Goal: Transaction & Acquisition: Purchase product/service

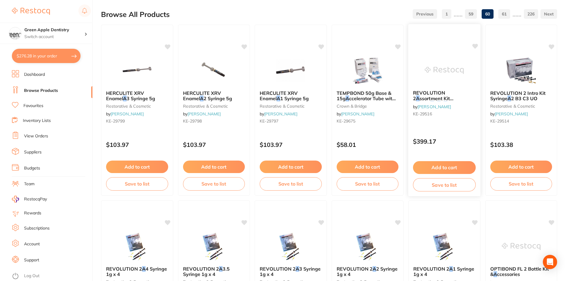
scroll to position [59, 0]
click at [380, 80] on img at bounding box center [367, 70] width 39 height 30
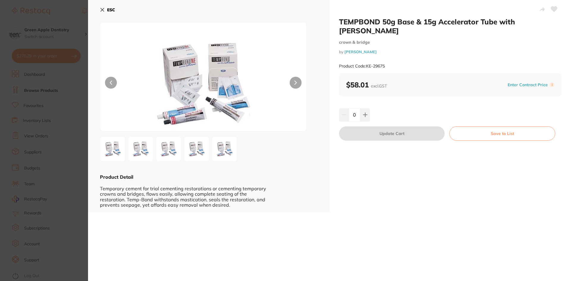
click at [109, 7] on b "ESC" at bounding box center [111, 9] width 8 height 5
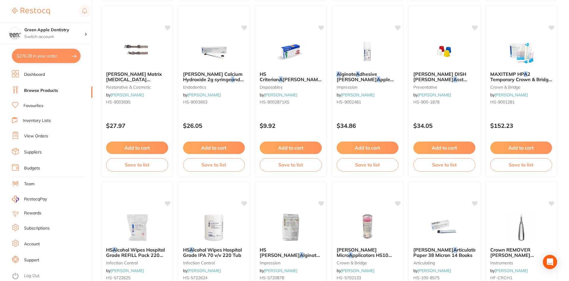
scroll to position [1410, 0]
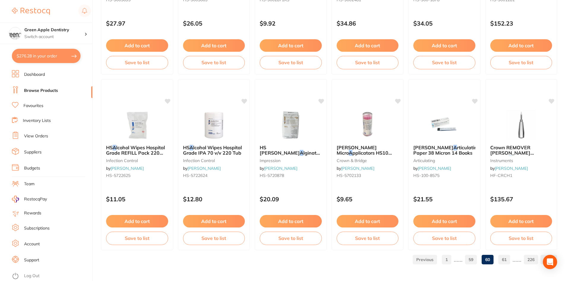
click at [505, 259] on link "61" at bounding box center [505, 260] width 12 height 12
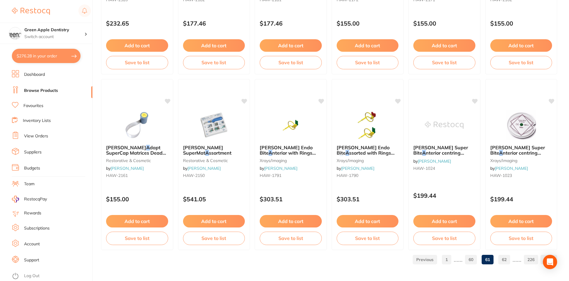
click at [507, 258] on link "62" at bounding box center [505, 260] width 12 height 12
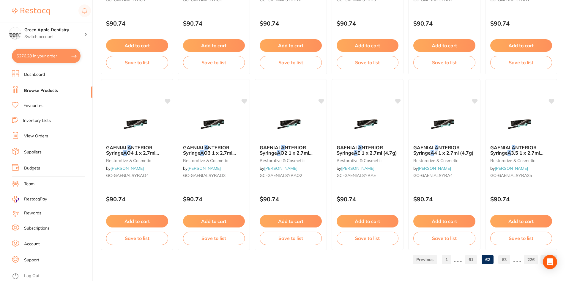
click at [504, 256] on link "63" at bounding box center [505, 260] width 12 height 12
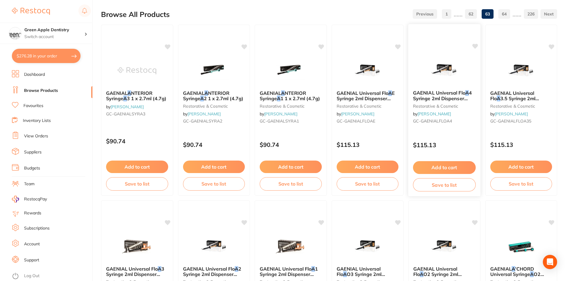
scroll to position [59, 0]
click at [504, 17] on link "64" at bounding box center [505, 14] width 12 height 12
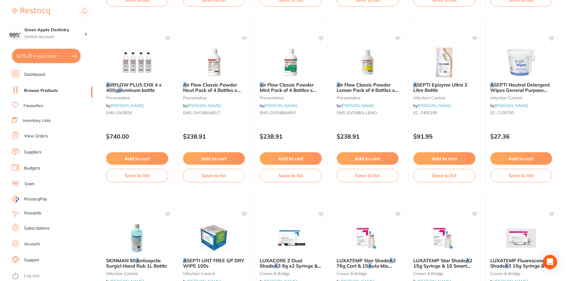
scroll to position [624, 0]
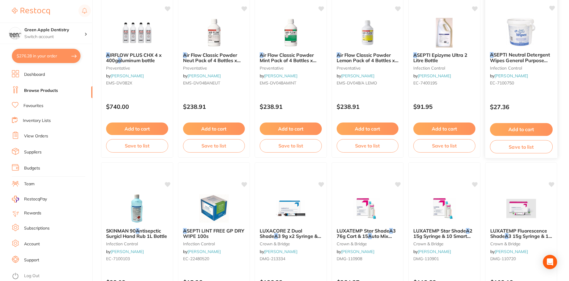
click at [512, 40] on img at bounding box center [521, 32] width 39 height 30
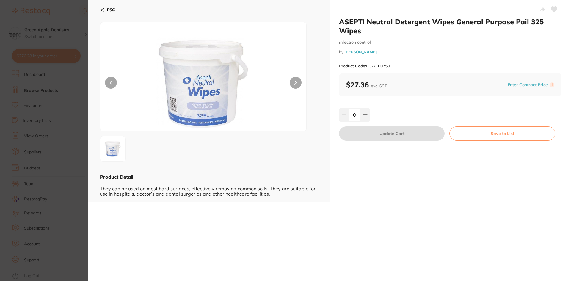
click at [113, 11] on b "ESC" at bounding box center [111, 9] width 8 height 5
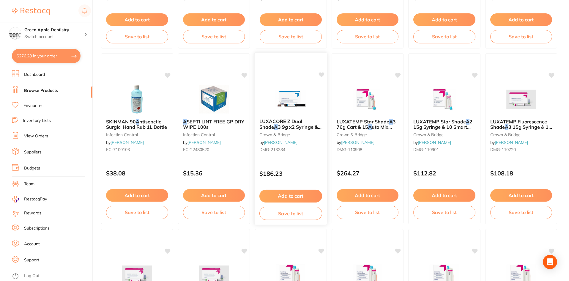
scroll to position [743, 0]
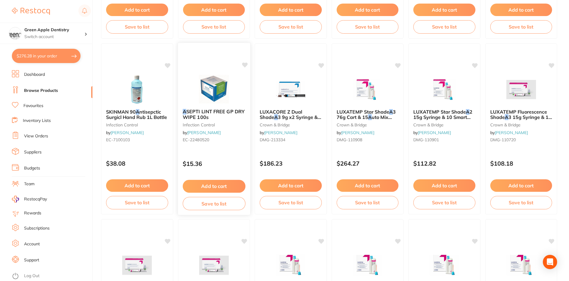
click at [222, 183] on button "Add to cart" at bounding box center [214, 186] width 63 height 13
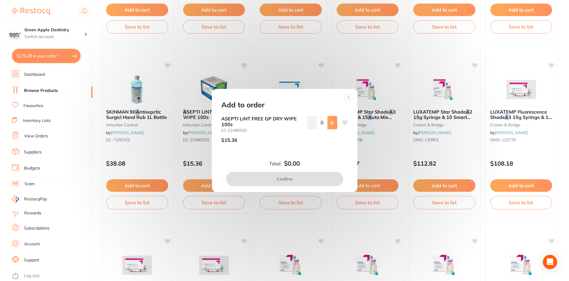
click at [330, 122] on icon at bounding box center [332, 122] width 5 height 5
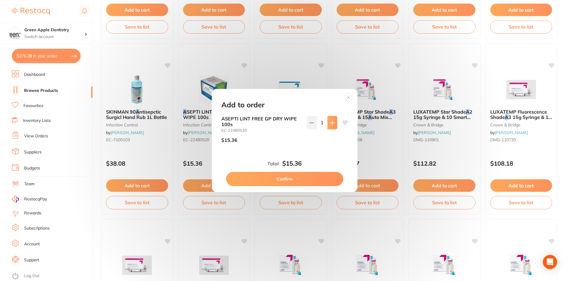
click at [330, 122] on icon at bounding box center [332, 122] width 5 height 5
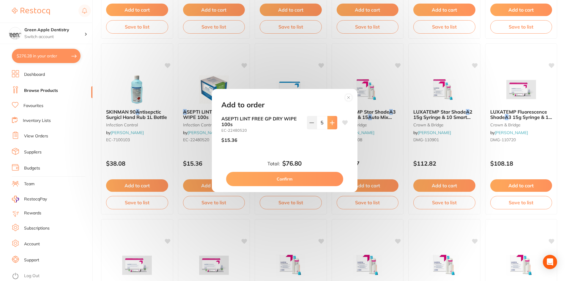
type input "6"
click at [317, 177] on button "Confirm" at bounding box center [284, 179] width 117 height 14
checkbox input "false"
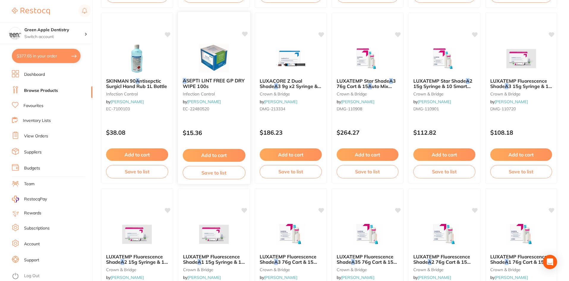
scroll to position [773, 0]
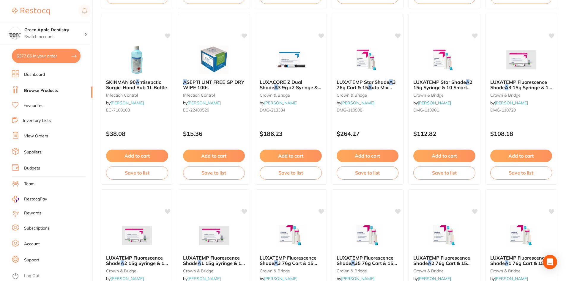
drag, startPoint x: 222, startPoint y: 84, endPoint x: 208, endPoint y: 73, distance: 17.8
click at [222, 84] on span "SEPTI LINT FREE GP DRY WIPE 100s" at bounding box center [213, 84] width 61 height 11
click at [208, 73] on section at bounding box center [284, 140] width 569 height 281
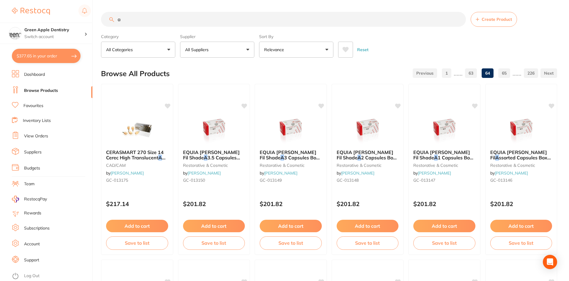
click at [230, 19] on input "a" at bounding box center [283, 19] width 365 height 15
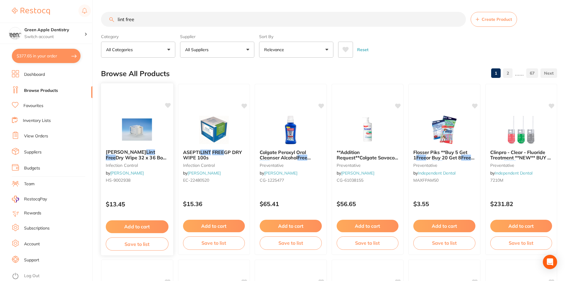
type input "lint free"
click at [150, 117] on img at bounding box center [137, 129] width 39 height 30
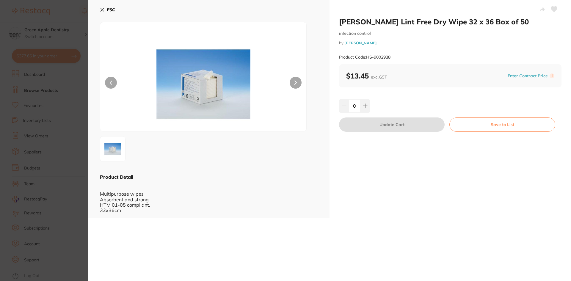
click at [200, 85] on img at bounding box center [204, 84] width 124 height 94
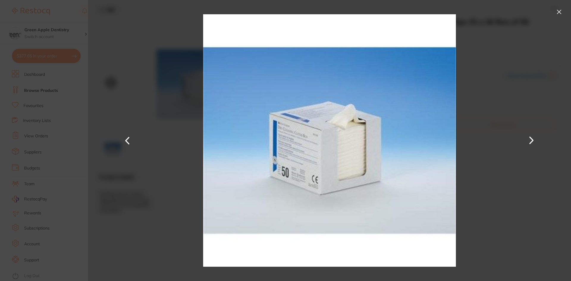
click at [560, 12] on button at bounding box center [559, 12] width 10 height 10
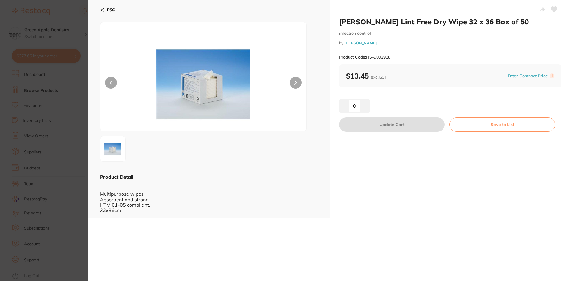
click at [104, 7] on button "ESC" at bounding box center [107, 10] width 15 height 10
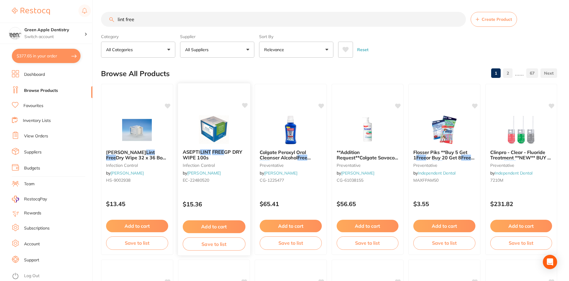
click at [226, 133] on img at bounding box center [213, 129] width 39 height 30
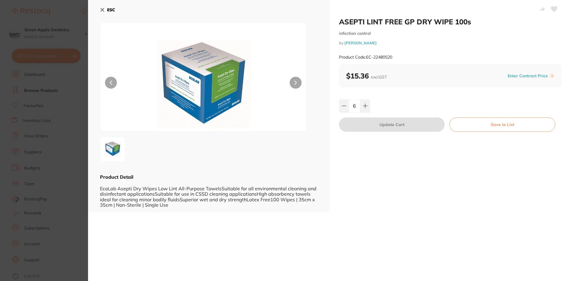
click at [114, 9] on b "ESC" at bounding box center [111, 9] width 8 height 5
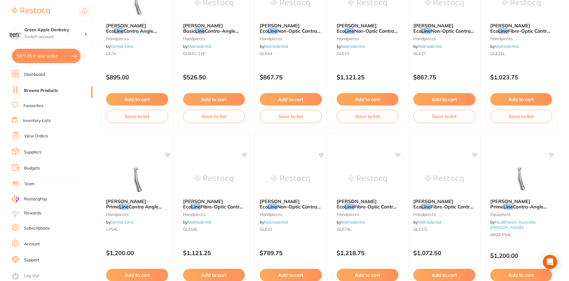
scroll to position [1410, 0]
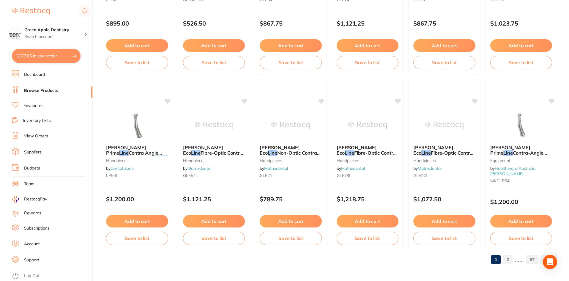
click at [508, 259] on link "2" at bounding box center [508, 260] width 10 height 12
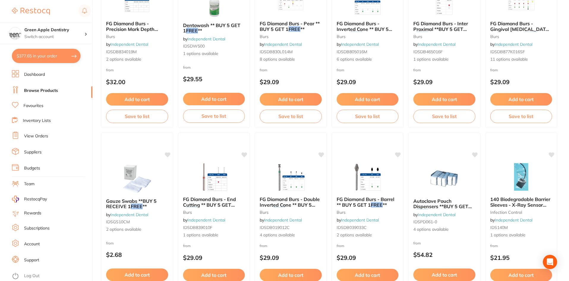
scroll to position [684, 0]
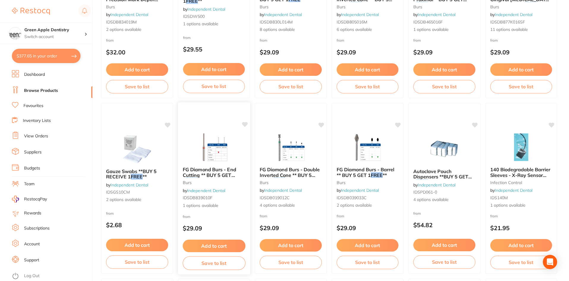
click at [215, 144] on img at bounding box center [213, 147] width 39 height 30
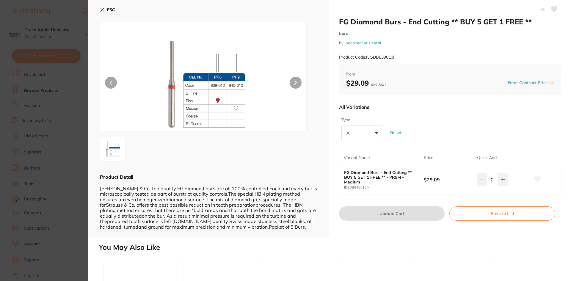
click at [112, 9] on b "ESC" at bounding box center [111, 9] width 8 height 5
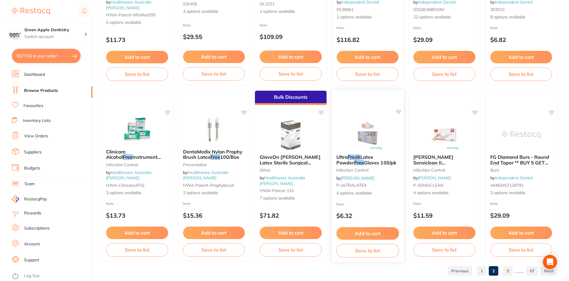
scroll to position [1410, 0]
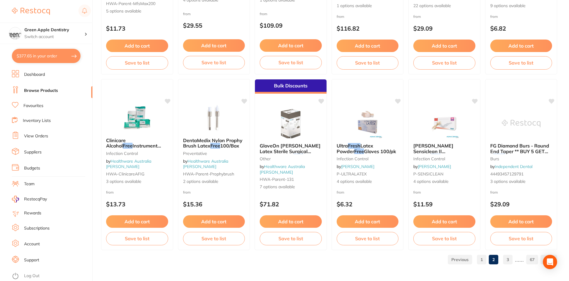
click at [508, 260] on link "3" at bounding box center [508, 260] width 10 height 12
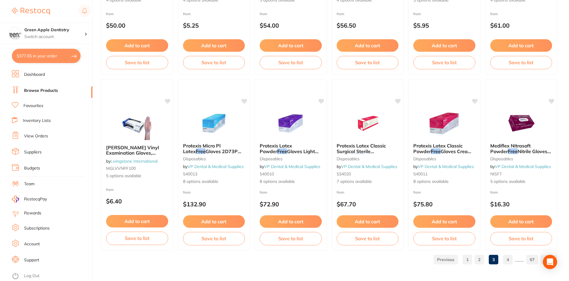
click at [508, 257] on link "4" at bounding box center [508, 260] width 10 height 12
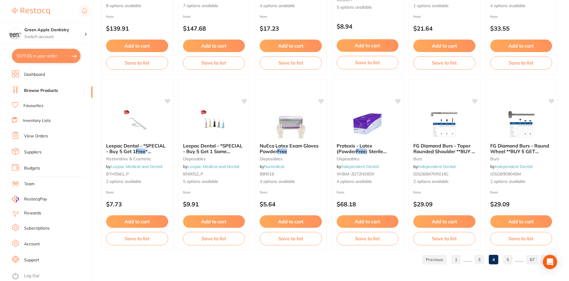
click at [509, 258] on link "5" at bounding box center [508, 260] width 10 height 12
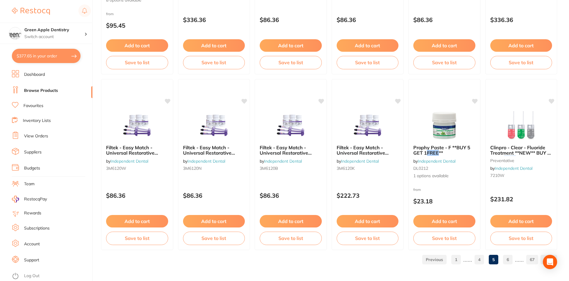
click at [508, 258] on link "6" at bounding box center [508, 260] width 10 height 12
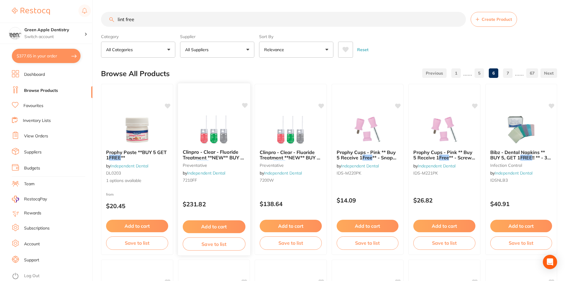
click at [223, 117] on img at bounding box center [213, 129] width 39 height 30
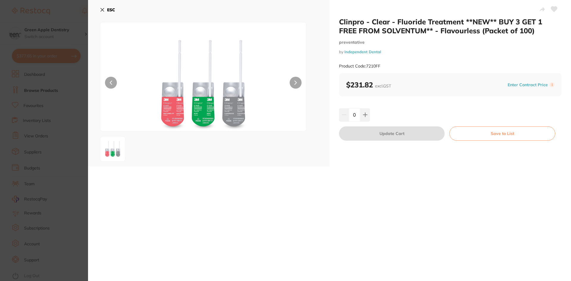
click at [111, 10] on b "ESC" at bounding box center [111, 9] width 8 height 5
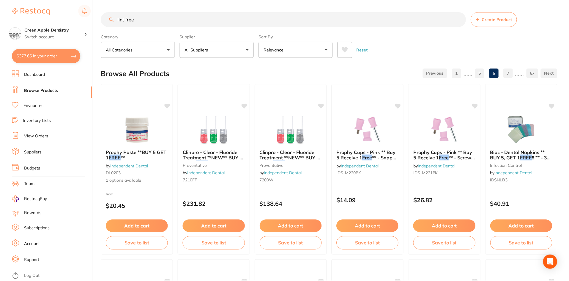
scroll to position [1410, 0]
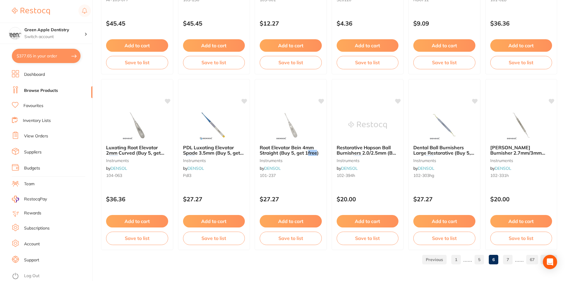
click at [511, 259] on link "7" at bounding box center [508, 260] width 10 height 12
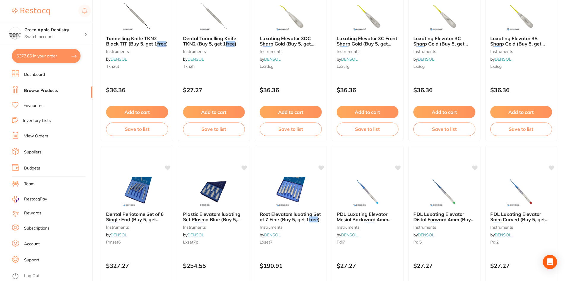
scroll to position [476, 0]
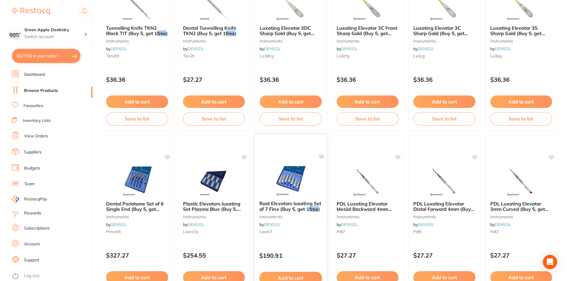
click at [286, 175] on img at bounding box center [290, 181] width 39 height 30
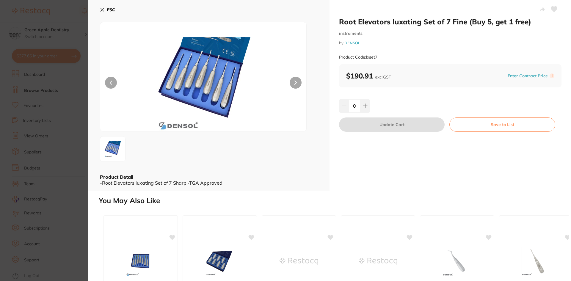
click at [113, 11] on b "ESC" at bounding box center [111, 9] width 8 height 5
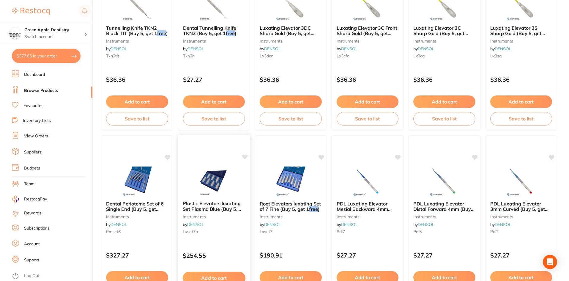
click at [207, 180] on img at bounding box center [213, 181] width 39 height 30
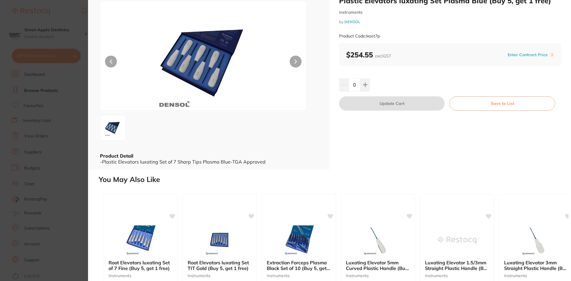
scroll to position [30, 0]
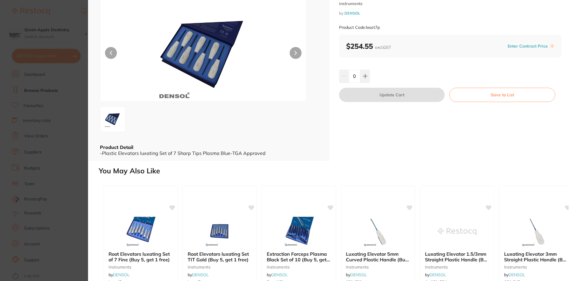
click at [212, 70] on img at bounding box center [204, 54] width 124 height 94
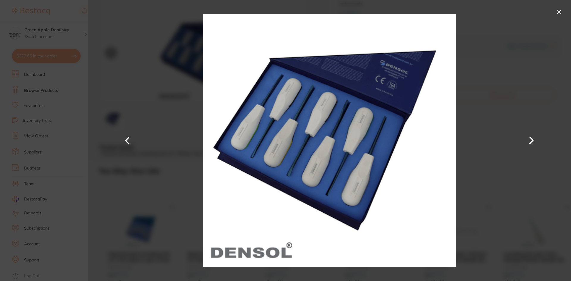
click at [560, 11] on button at bounding box center [559, 12] width 10 height 10
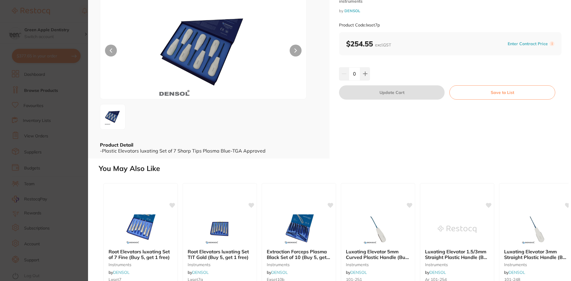
scroll to position [0, 0]
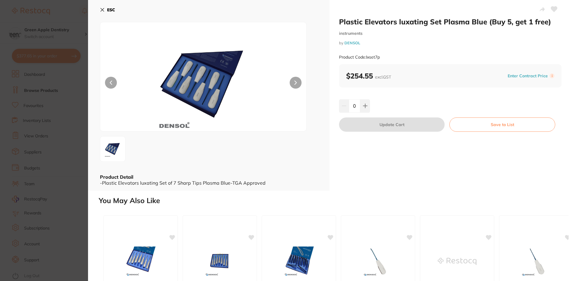
click at [108, 8] on b "ESC" at bounding box center [111, 9] width 8 height 5
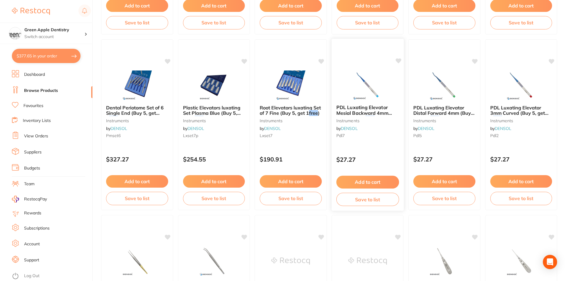
scroll to position [565, 0]
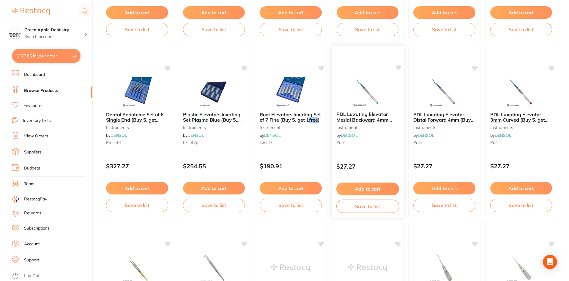
click at [368, 81] on img at bounding box center [367, 92] width 39 height 30
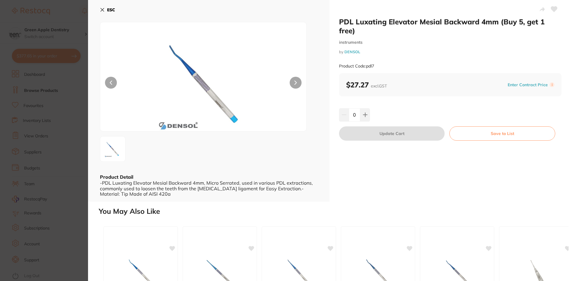
click at [107, 9] on b "ESC" at bounding box center [111, 9] width 8 height 5
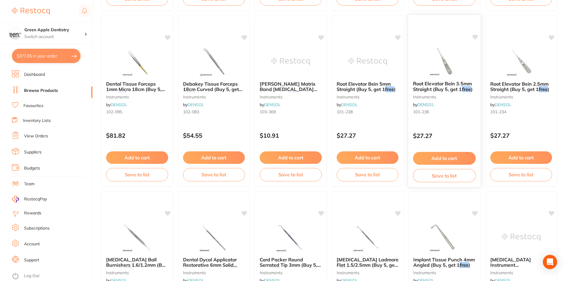
scroll to position [773, 0]
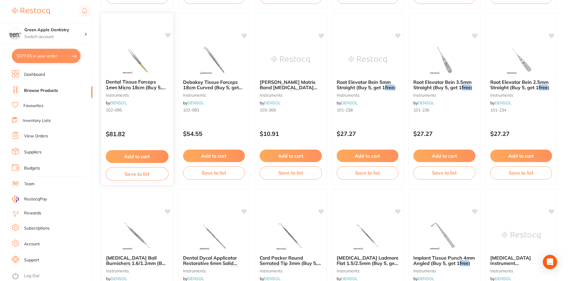
click at [133, 58] on img at bounding box center [137, 59] width 39 height 30
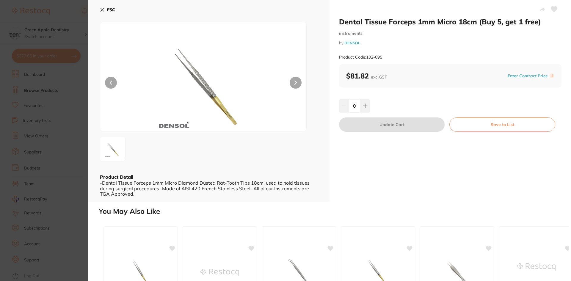
click at [109, 10] on b "ESC" at bounding box center [111, 9] width 8 height 5
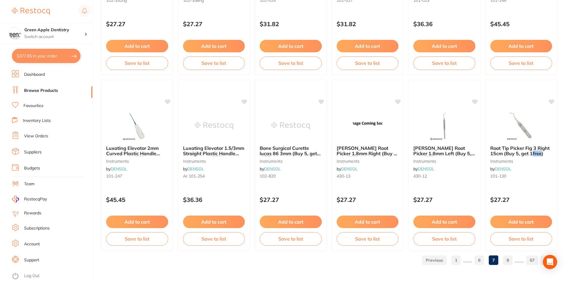
scroll to position [1410, 0]
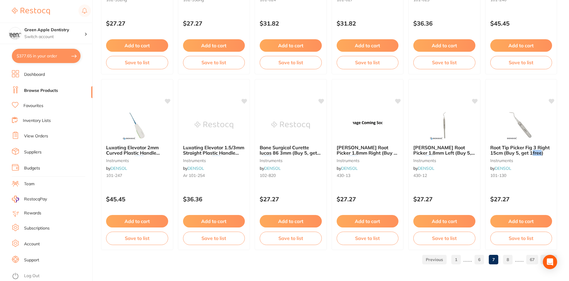
click at [505, 261] on link "8" at bounding box center [508, 260] width 10 height 12
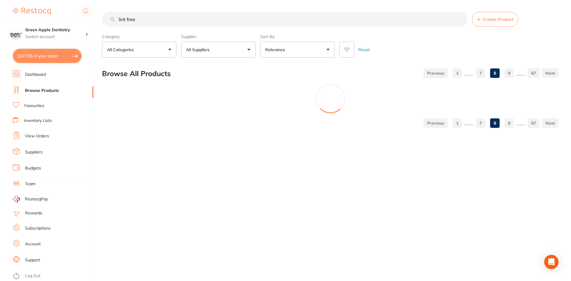
scroll to position [0, 0]
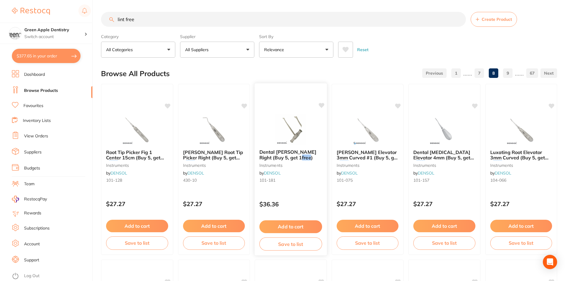
click at [299, 134] on img at bounding box center [290, 129] width 39 height 30
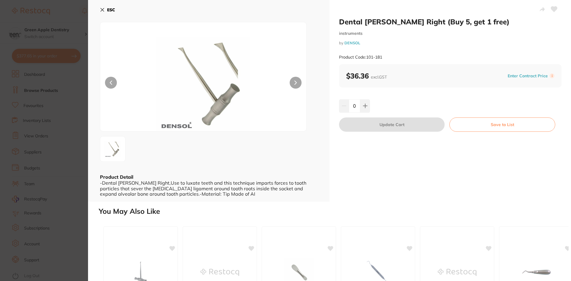
click at [111, 12] on b "ESC" at bounding box center [111, 9] width 8 height 5
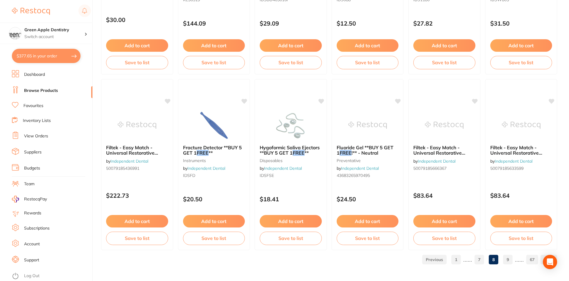
click at [511, 261] on link "9" at bounding box center [508, 260] width 10 height 12
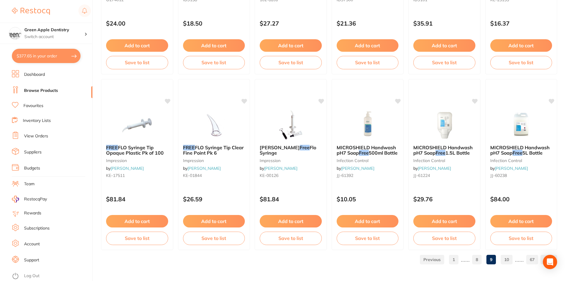
click at [503, 257] on link "10" at bounding box center [507, 260] width 12 height 12
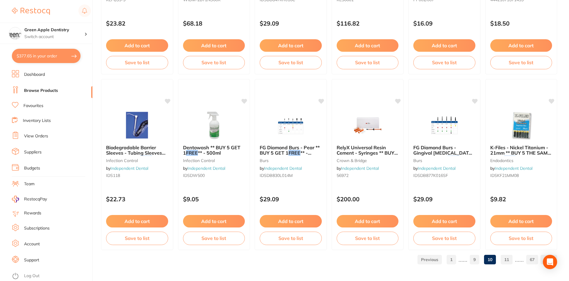
click at [510, 259] on link "11" at bounding box center [507, 260] width 12 height 12
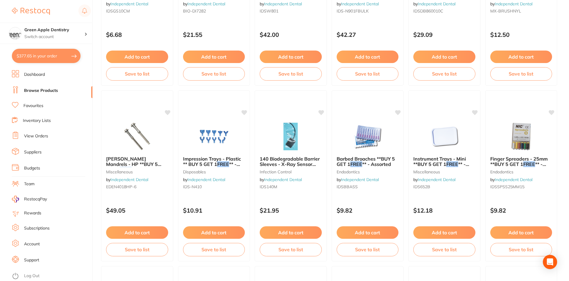
scroll to position [922, 0]
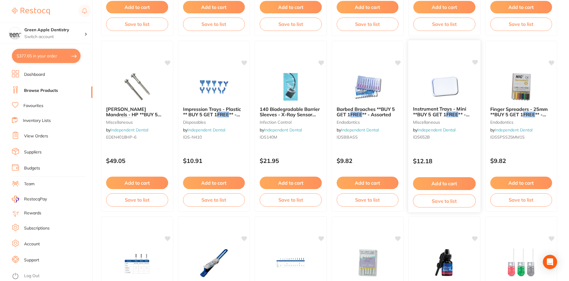
click at [433, 97] on img at bounding box center [444, 86] width 39 height 30
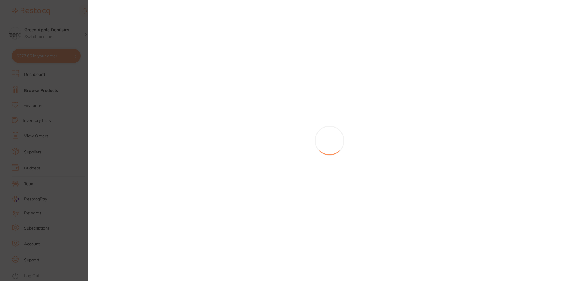
click at [441, 89] on section at bounding box center [285, 140] width 571 height 281
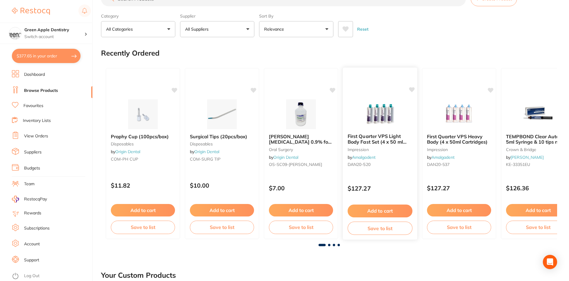
scroll to position [89, 0]
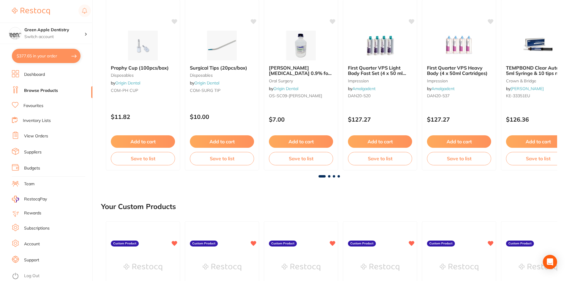
click at [330, 177] on span at bounding box center [329, 176] width 2 height 2
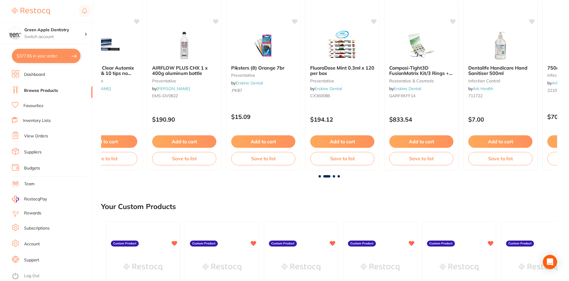
scroll to position [0, 456]
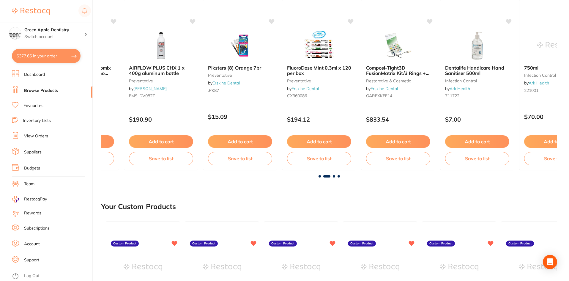
click at [334, 176] on span at bounding box center [334, 176] width 2 height 2
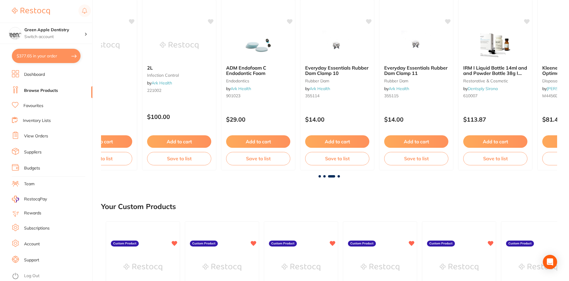
click at [339, 176] on span at bounding box center [339, 176] width 2 height 2
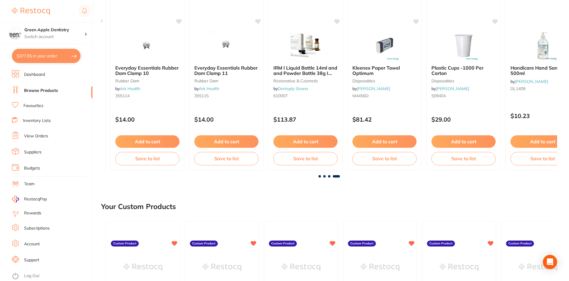
scroll to position [0, 1130]
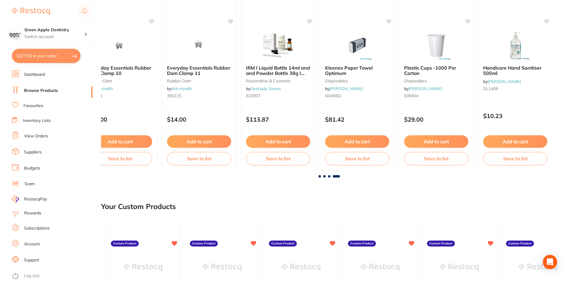
click at [329, 177] on span at bounding box center [329, 176] width 2 height 2
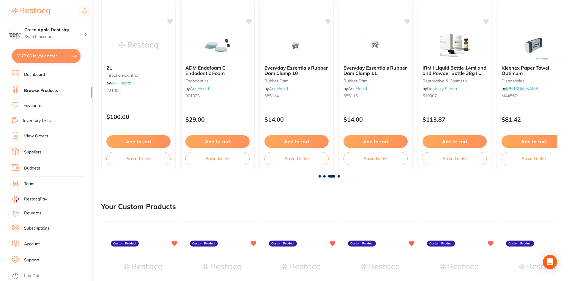
scroll to position [0, 913]
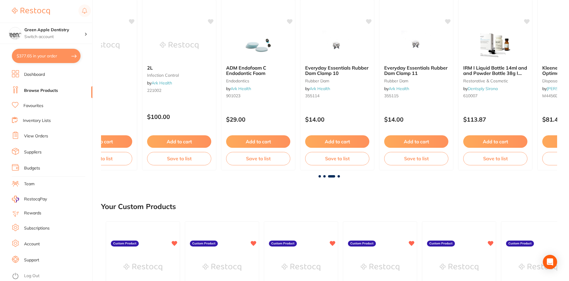
click at [325, 176] on span at bounding box center [324, 176] width 2 height 2
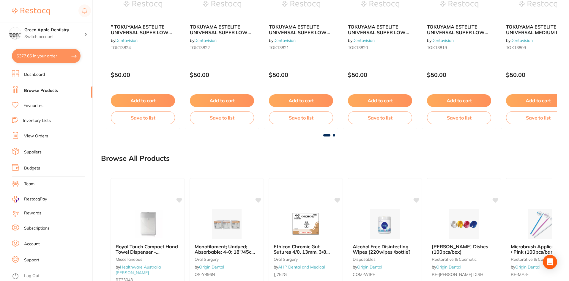
scroll to position [444, 0]
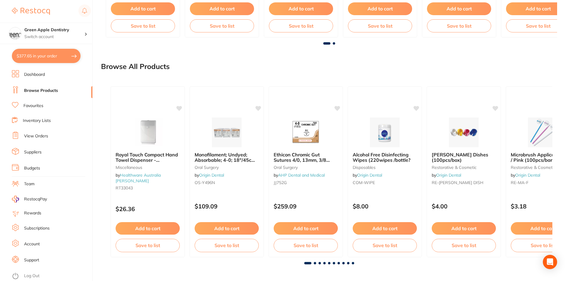
click at [315, 263] on span at bounding box center [315, 263] width 2 height 2
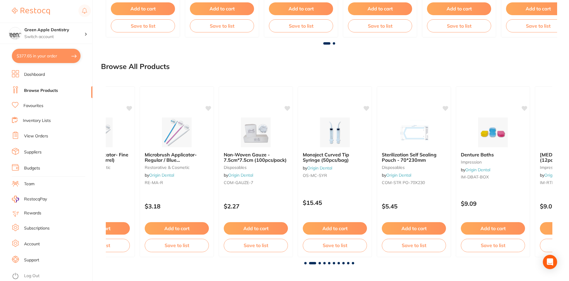
scroll to position [0, 447]
click at [320, 263] on span at bounding box center [320, 263] width 2 height 2
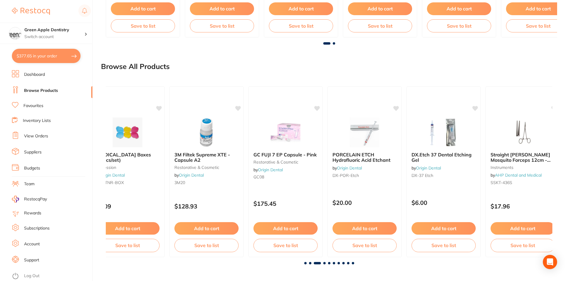
scroll to position [0, 894]
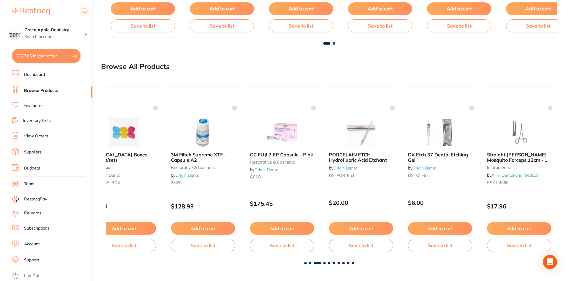
click at [324, 262] on span at bounding box center [324, 263] width 2 height 2
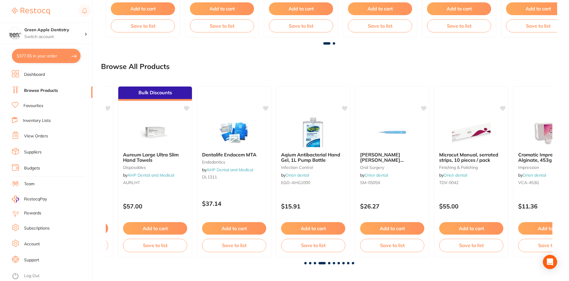
scroll to position [0, 1341]
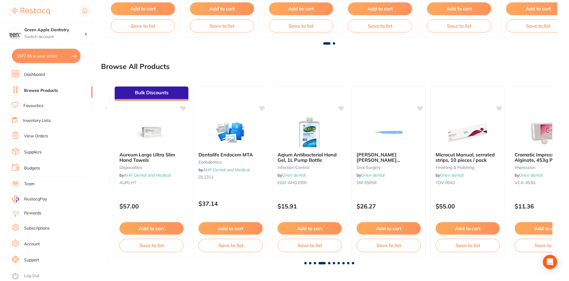
click at [330, 263] on span at bounding box center [329, 263] width 2 height 2
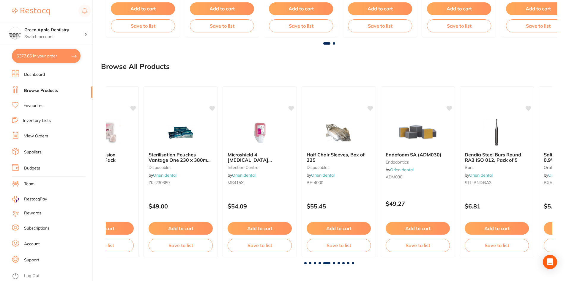
scroll to position [0, 1787]
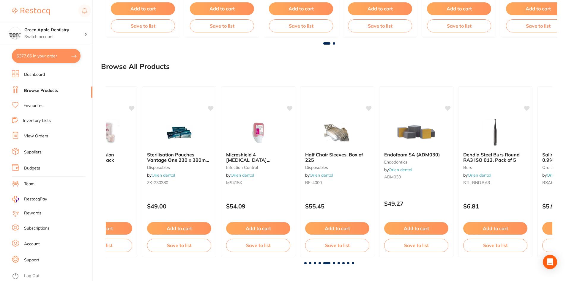
click at [335, 263] on span at bounding box center [334, 263] width 2 height 2
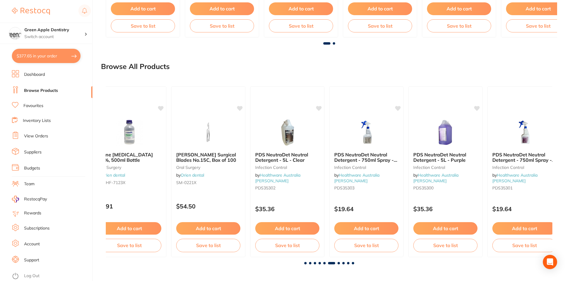
scroll to position [0, 2234]
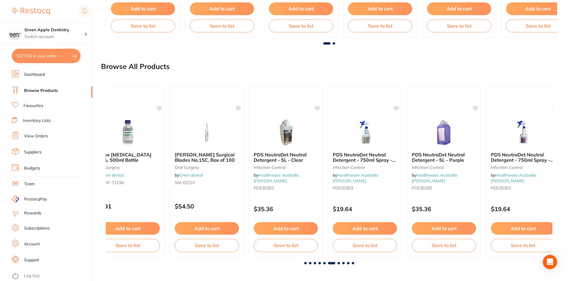
click at [339, 263] on span at bounding box center [339, 263] width 2 height 2
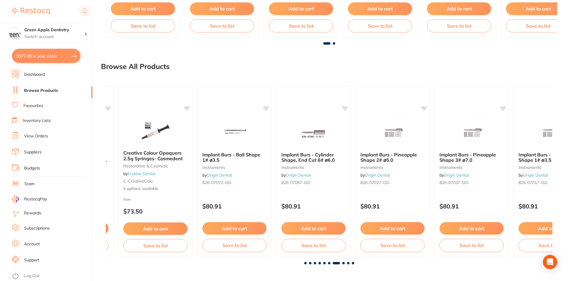
click at [343, 263] on span at bounding box center [344, 263] width 2 height 2
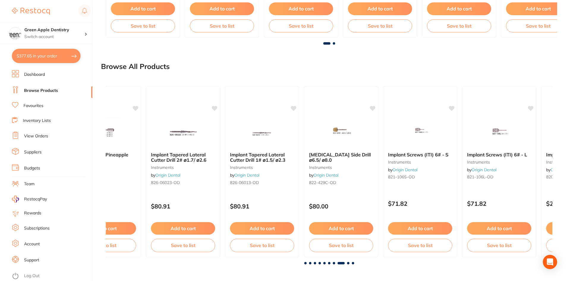
click at [348, 263] on span at bounding box center [348, 263] width 2 height 2
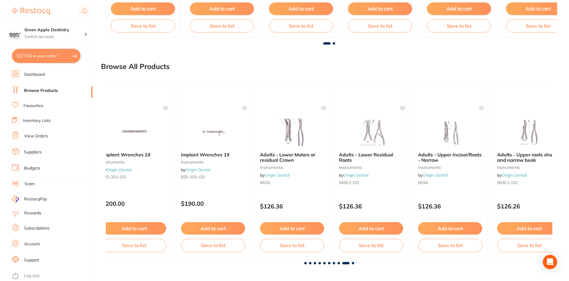
scroll to position [0, 3575]
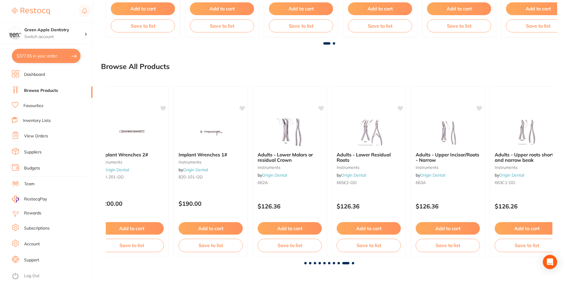
click at [353, 263] on span at bounding box center [353, 263] width 2 height 2
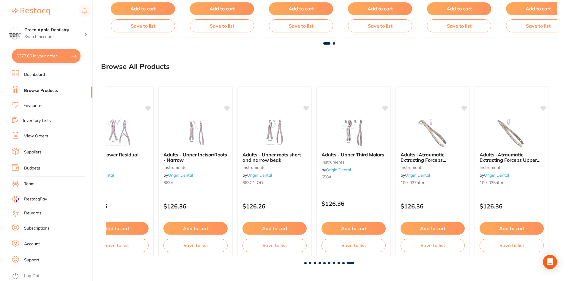
scroll to position [0, 3829]
click at [273, 142] on img at bounding box center [273, 132] width 39 height 30
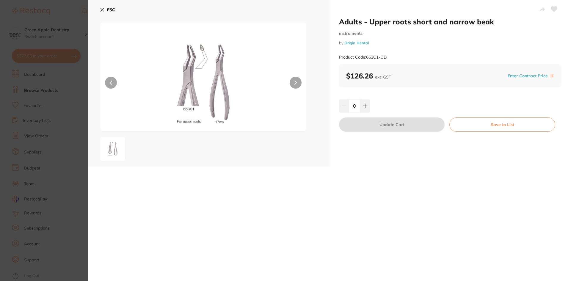
click at [109, 10] on b "ESC" at bounding box center [111, 9] width 8 height 5
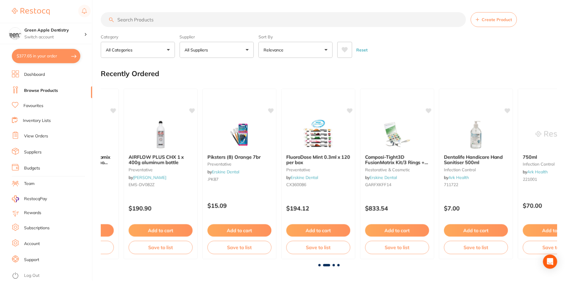
scroll to position [444, 0]
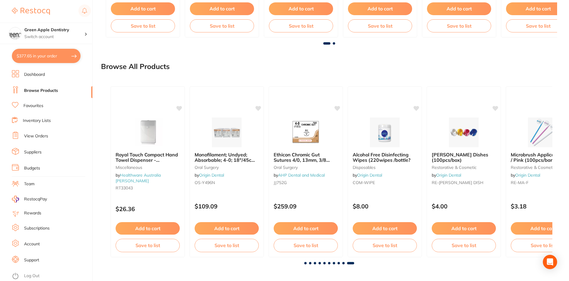
click at [306, 264] on span at bounding box center [305, 263] width 2 height 2
click at [306, 263] on span at bounding box center [307, 263] width 7 height 2
click at [315, 262] on span at bounding box center [315, 263] width 2 height 2
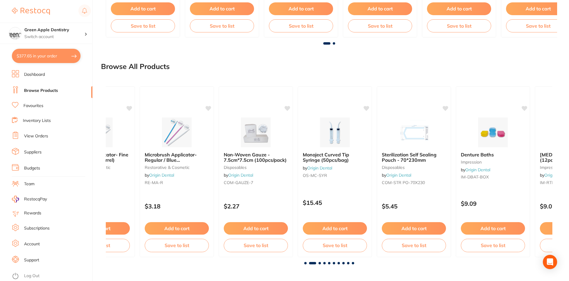
scroll to position [0, 447]
click at [306, 262] on span at bounding box center [305, 263] width 2 height 2
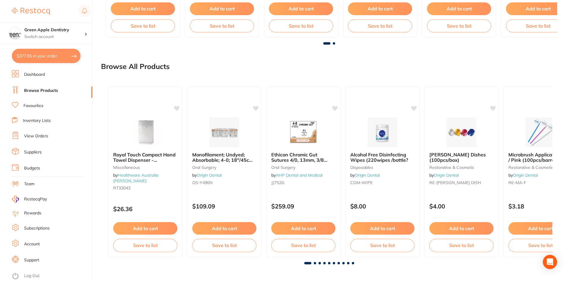
scroll to position [0, 0]
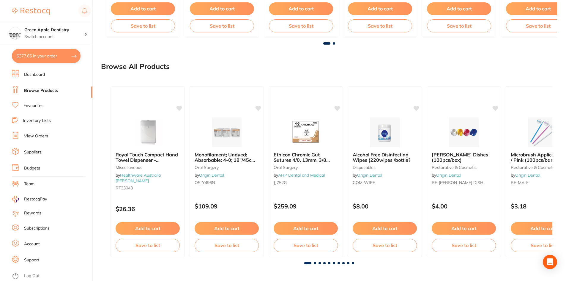
click at [325, 263] on span at bounding box center [324, 263] width 2 height 2
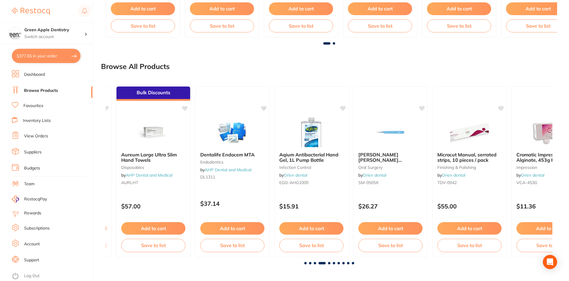
scroll to position [0, 1341]
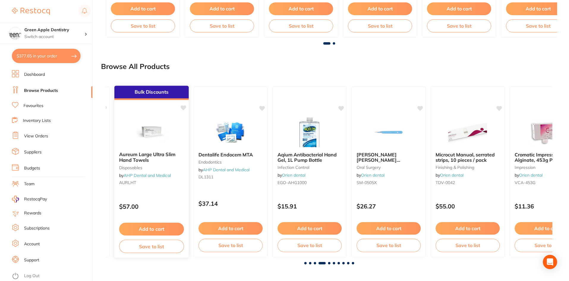
click at [155, 137] on img at bounding box center [151, 132] width 39 height 30
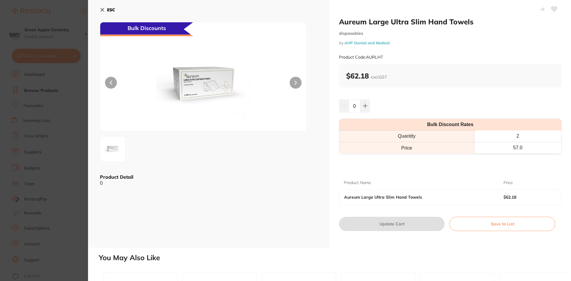
click at [106, 8] on button "ESC" at bounding box center [107, 10] width 15 height 10
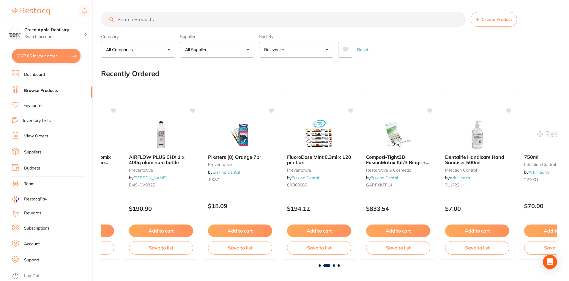
click at [129, 21] on input "search" at bounding box center [283, 19] width 365 height 15
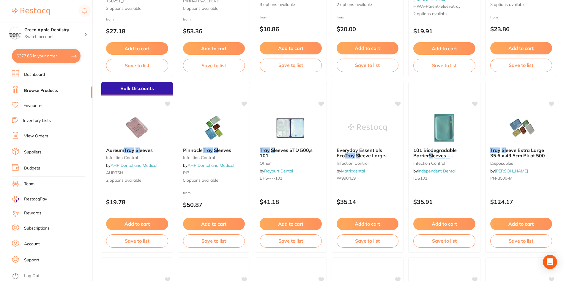
scroll to position [178, 0]
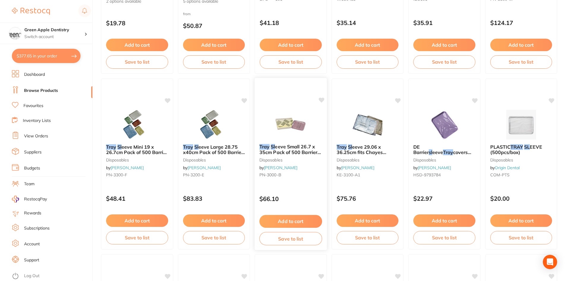
type input "tray sl"
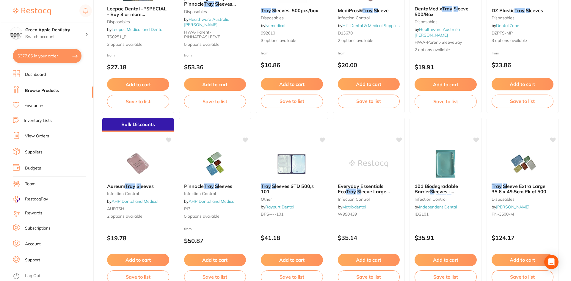
scroll to position [0, 0]
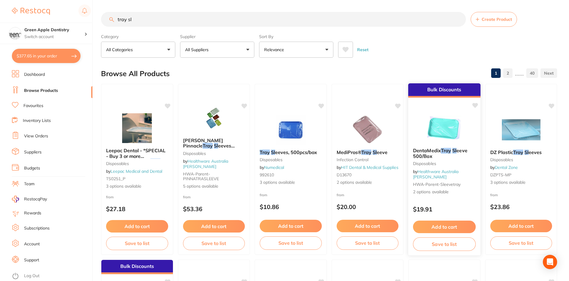
click at [444, 128] on img at bounding box center [444, 128] width 39 height 30
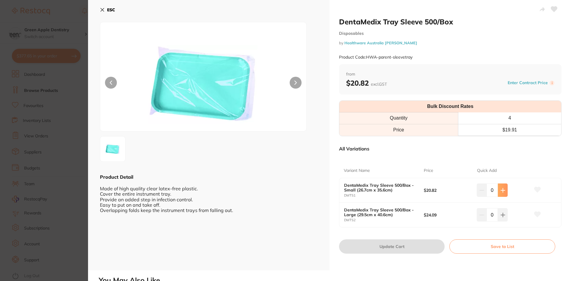
click at [504, 193] on button at bounding box center [503, 189] width 10 height 13
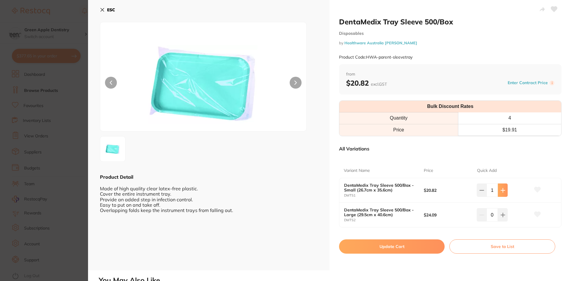
click at [504, 193] on button at bounding box center [503, 189] width 10 height 13
type input "3"
click at [413, 244] on button "Update Cart" at bounding box center [392, 246] width 106 height 14
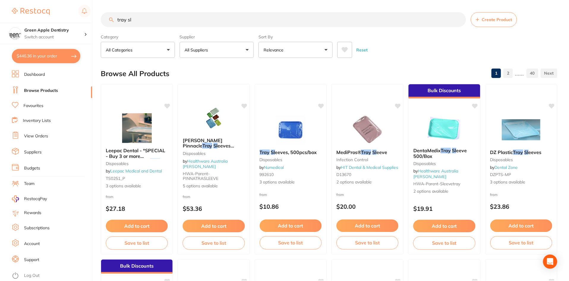
scroll to position [3, 0]
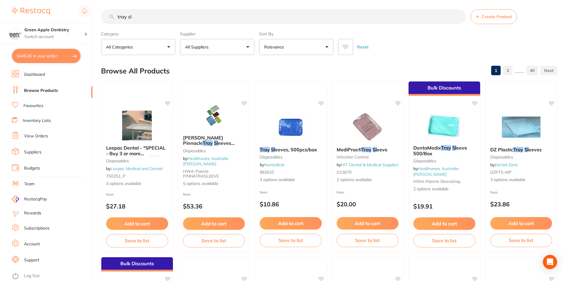
click at [138, 126] on img at bounding box center [137, 126] width 39 height 30
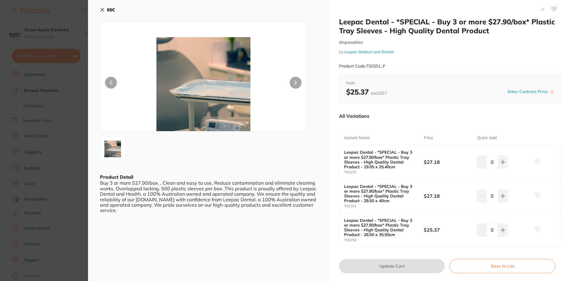
click at [111, 6] on button "ESC" at bounding box center [107, 10] width 15 height 10
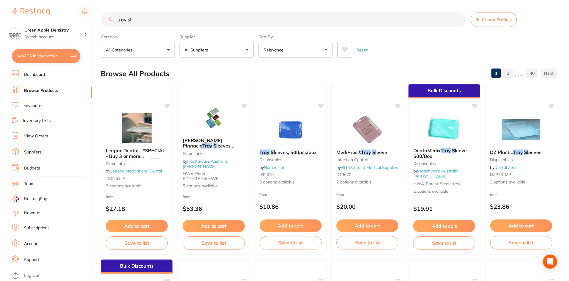
scroll to position [3, 0]
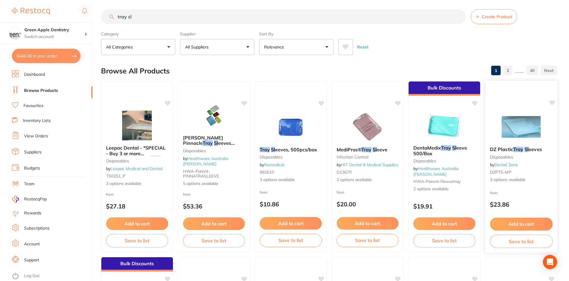
click at [524, 128] on img at bounding box center [521, 127] width 39 height 30
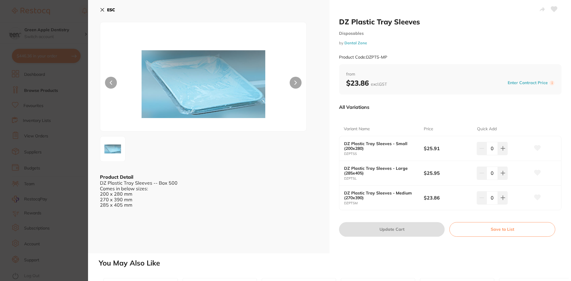
click at [115, 12] on div "ESC" at bounding box center [209, 13] width 218 height 17
click at [114, 10] on b "ESC" at bounding box center [111, 9] width 8 height 5
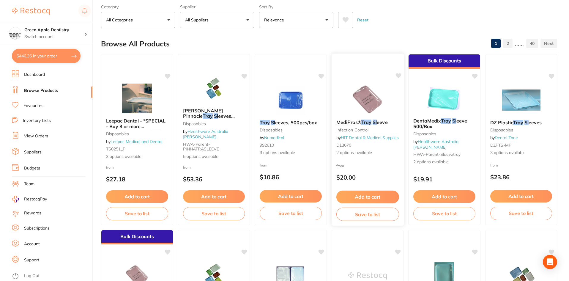
scroll to position [151, 0]
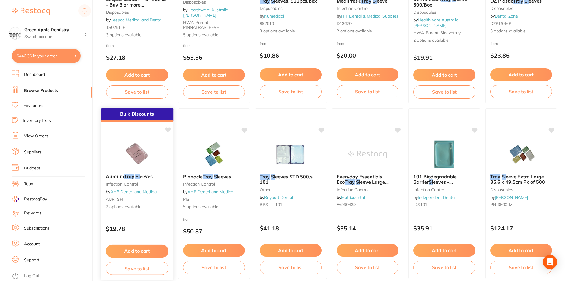
click at [159, 140] on div at bounding box center [137, 154] width 72 height 30
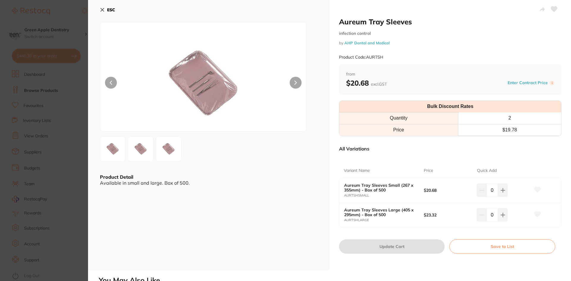
click at [113, 12] on button "ESC" at bounding box center [107, 10] width 15 height 10
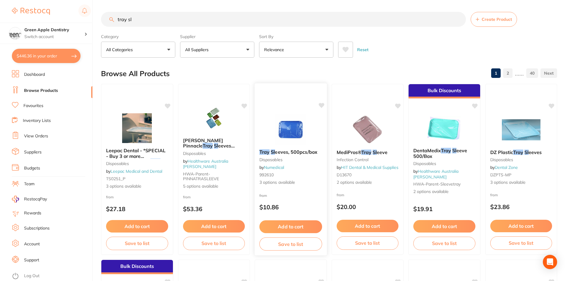
click at [302, 105] on div "Tray Sl eeves, 500pcs/box disposables by Numedical 992610 3 options available f…" at bounding box center [291, 169] width 73 height 173
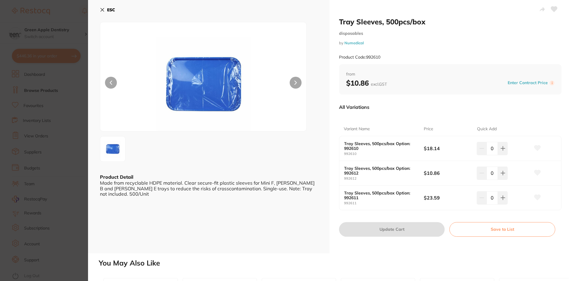
click at [114, 12] on button "ESC" at bounding box center [107, 10] width 15 height 10
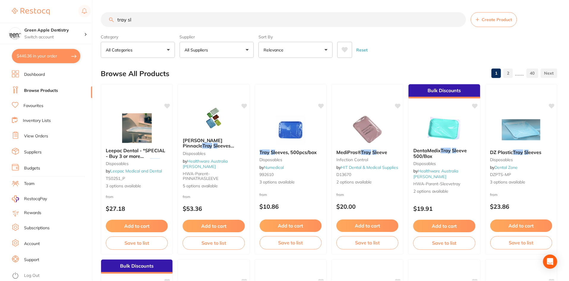
scroll to position [0, 0]
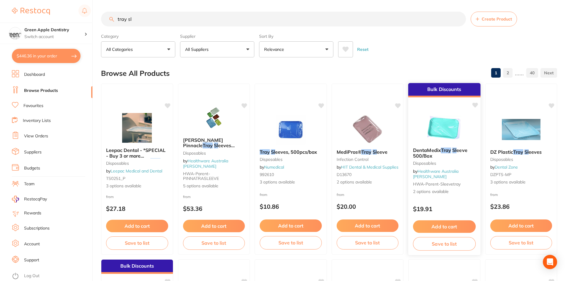
click at [456, 133] on img at bounding box center [444, 128] width 39 height 30
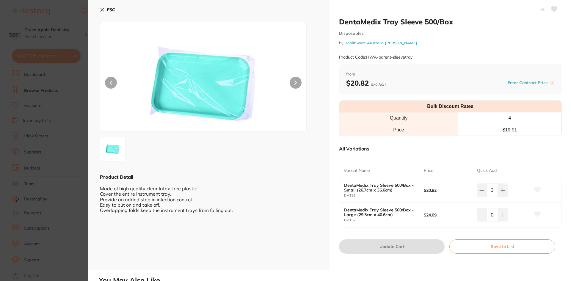
click at [112, 12] on b "ESC" at bounding box center [111, 9] width 8 height 5
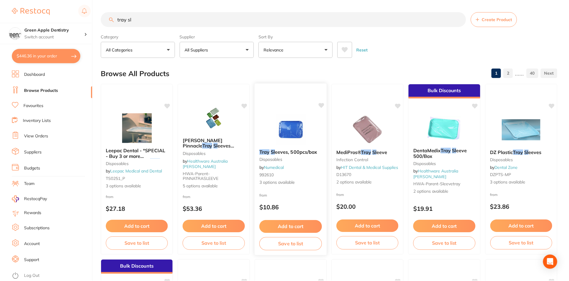
scroll to position [0, 0]
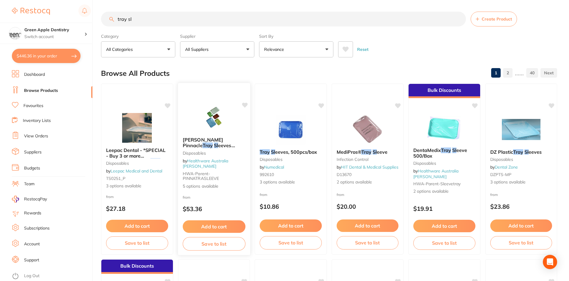
click at [213, 114] on img at bounding box center [213, 117] width 39 height 30
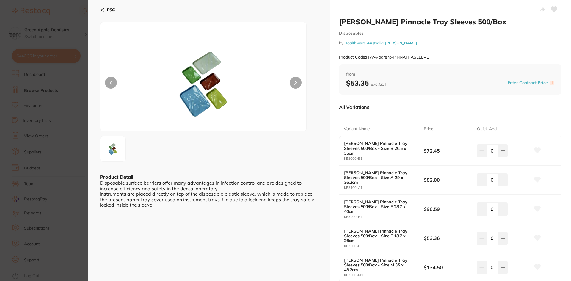
click at [108, 8] on b "ESC" at bounding box center [111, 9] width 8 height 5
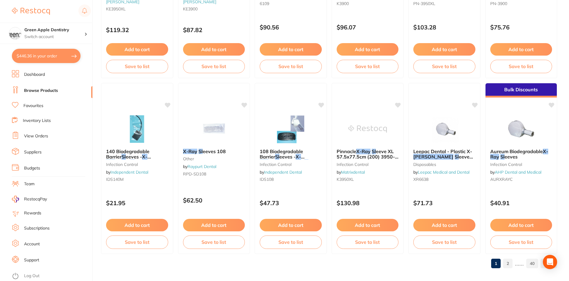
scroll to position [1410, 0]
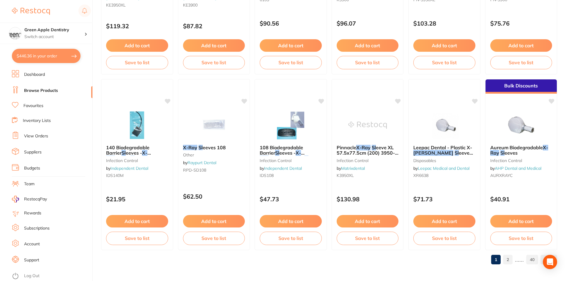
click at [511, 257] on link "2" at bounding box center [508, 260] width 10 height 12
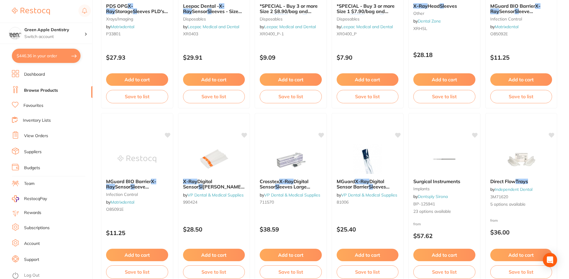
scroll to position [714, 0]
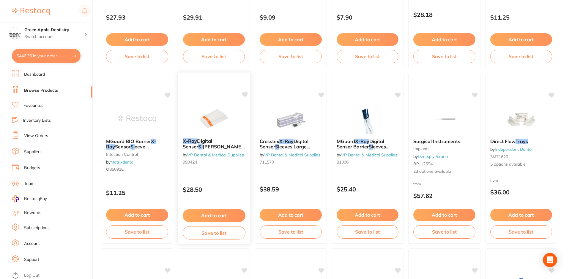
click at [224, 121] on img at bounding box center [213, 119] width 39 height 30
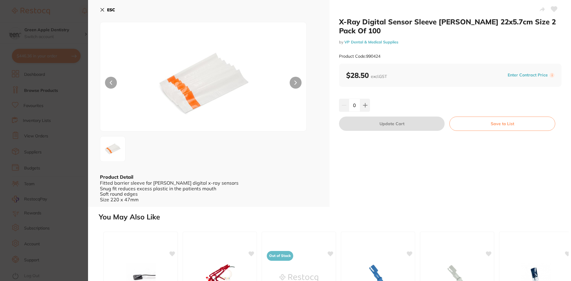
click at [112, 7] on b "ESC" at bounding box center [111, 9] width 8 height 5
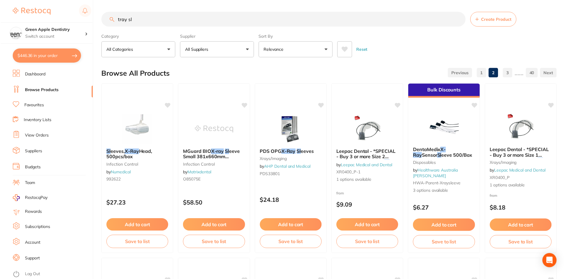
scroll to position [714, 0]
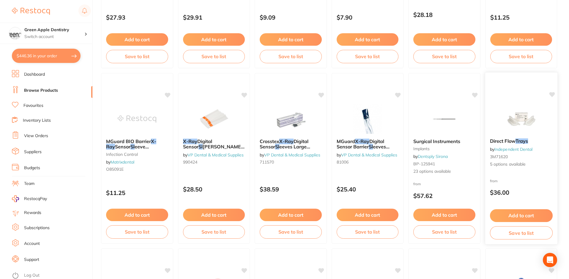
click at [530, 127] on img at bounding box center [521, 119] width 39 height 30
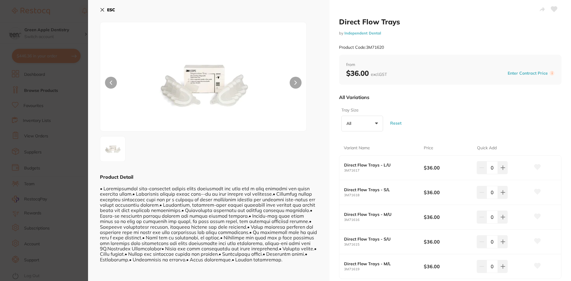
click at [111, 10] on b "ESC" at bounding box center [111, 9] width 8 height 5
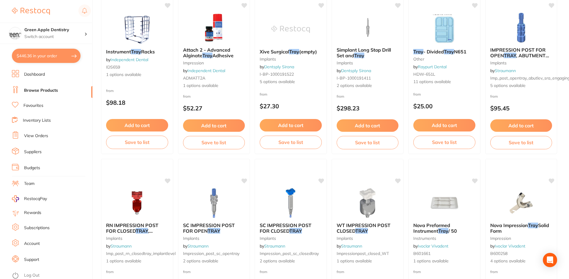
scroll to position [951, 0]
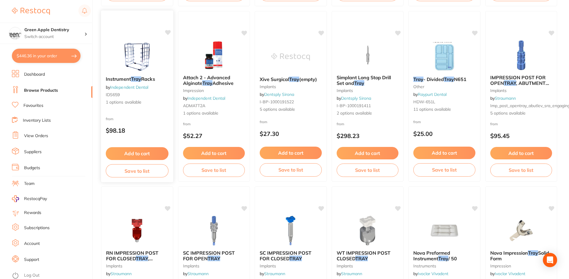
click at [127, 44] on img at bounding box center [137, 57] width 39 height 30
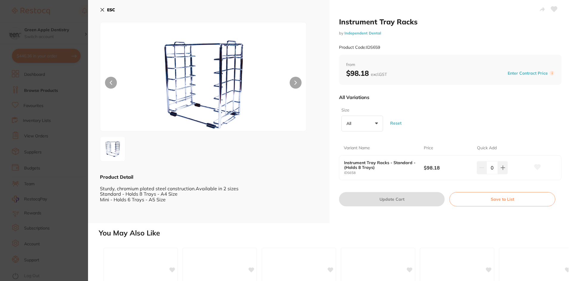
click at [104, 5] on button "ESC" at bounding box center [107, 10] width 15 height 10
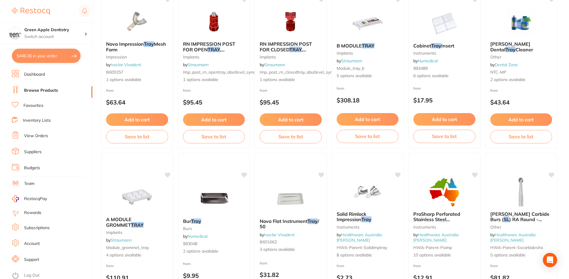
scroll to position [1338, 0]
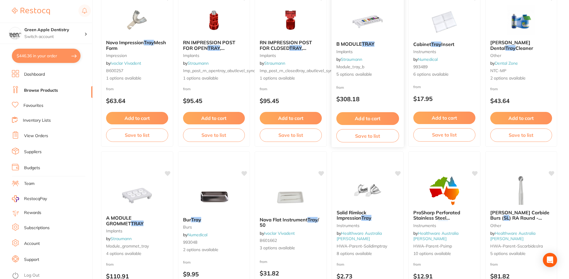
click at [354, 32] on img at bounding box center [367, 22] width 39 height 30
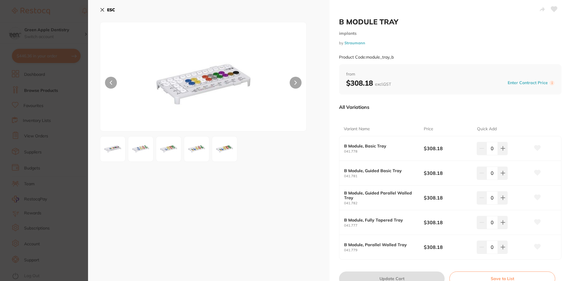
click at [112, 9] on b "ESC" at bounding box center [111, 9] width 8 height 5
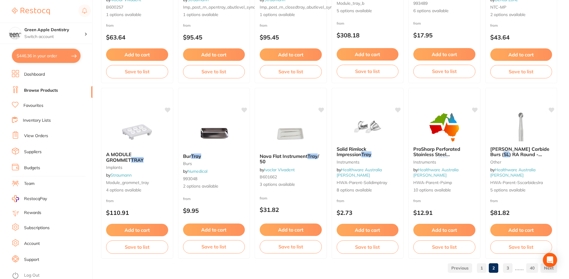
scroll to position [1412, 0]
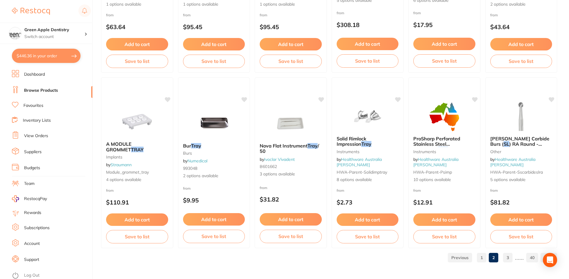
click at [506, 255] on link "3" at bounding box center [508, 258] width 10 height 12
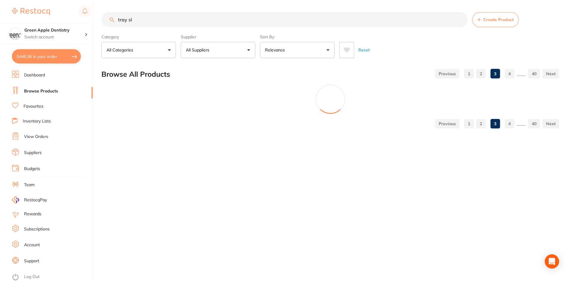
scroll to position [0, 0]
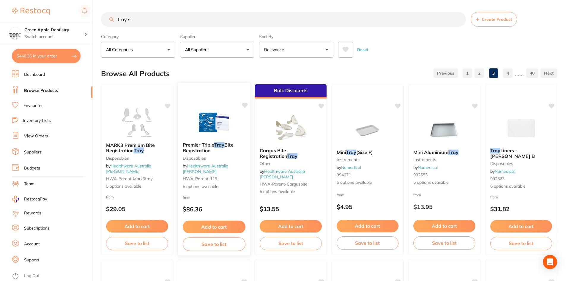
click at [225, 121] on img at bounding box center [213, 122] width 39 height 30
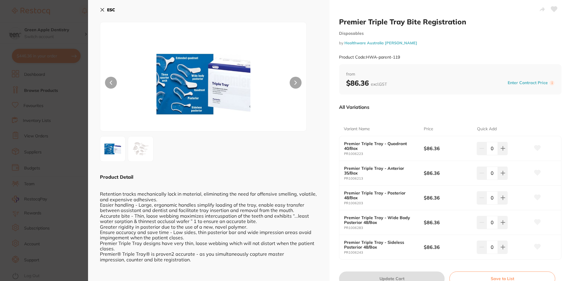
click at [106, 10] on button "ESC" at bounding box center [107, 10] width 15 height 10
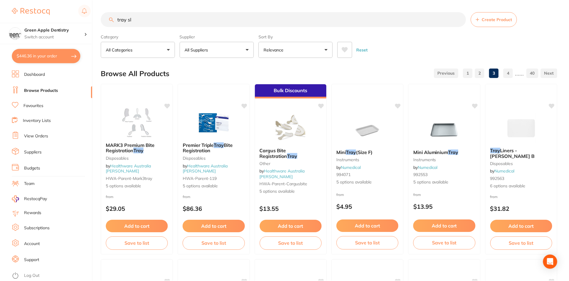
scroll to position [1410, 0]
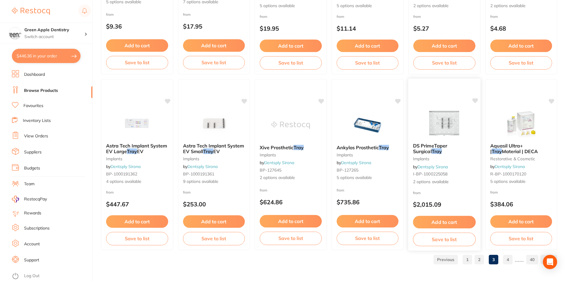
click at [456, 131] on img at bounding box center [444, 123] width 39 height 30
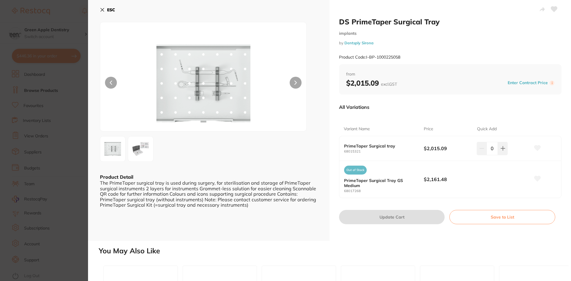
click at [105, 6] on button "ESC" at bounding box center [107, 10] width 15 height 10
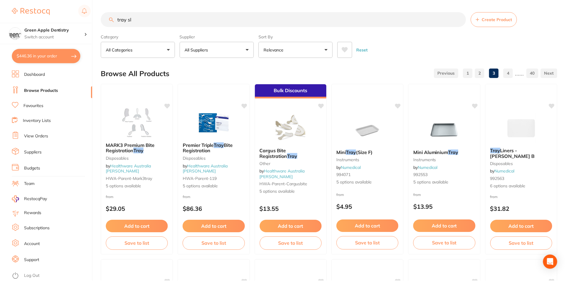
scroll to position [1410, 0]
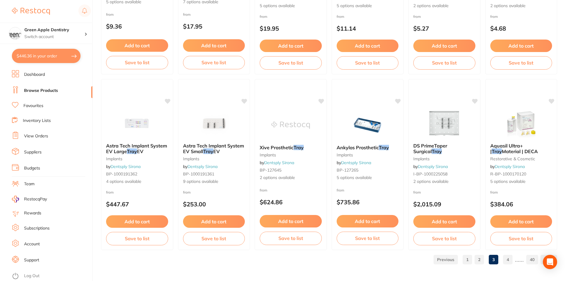
click at [513, 262] on link "4" at bounding box center [508, 260] width 10 height 12
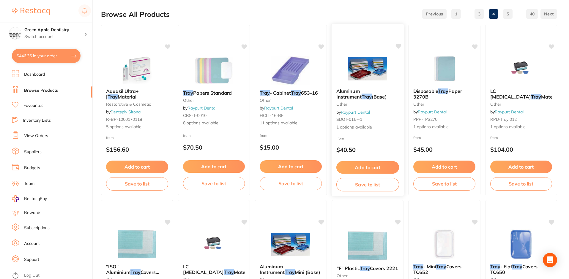
scroll to position [59, 0]
click at [227, 66] on img at bounding box center [213, 70] width 39 height 30
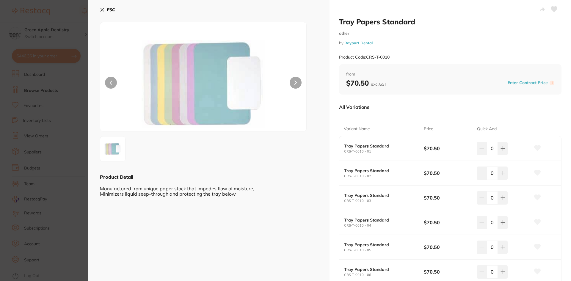
click at [105, 4] on div "ESC Product Detail Manufactured from unique paper stock that impedes flow of mo…" at bounding box center [208, 188] width 241 height 377
click at [106, 9] on button "ESC" at bounding box center [107, 10] width 15 height 10
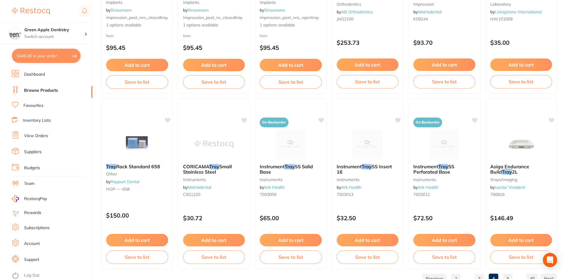
scroll to position [1412, 0]
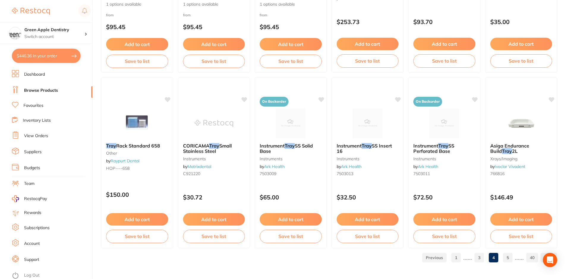
click at [510, 259] on link "5" at bounding box center [508, 258] width 10 height 12
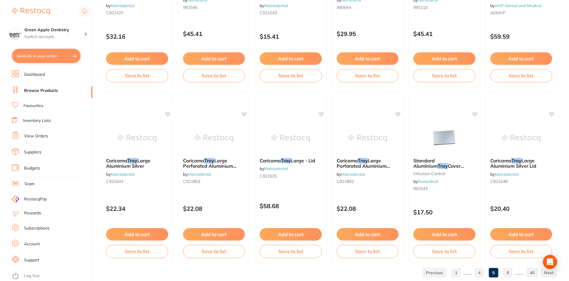
scroll to position [1410, 0]
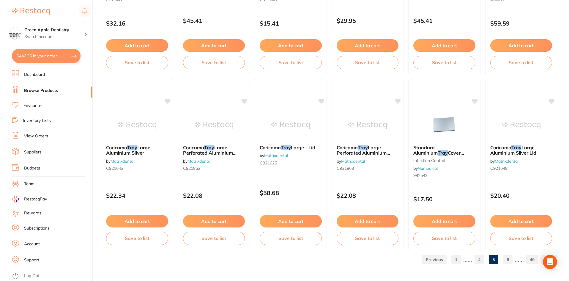
click at [505, 257] on link "6" at bounding box center [508, 260] width 10 height 12
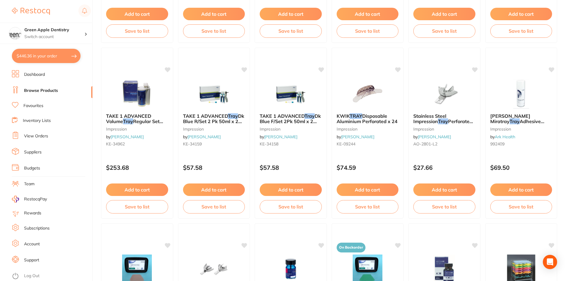
scroll to position [238, 0]
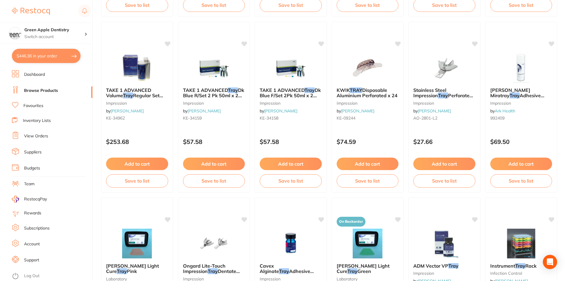
click at [357, 74] on img at bounding box center [367, 68] width 39 height 30
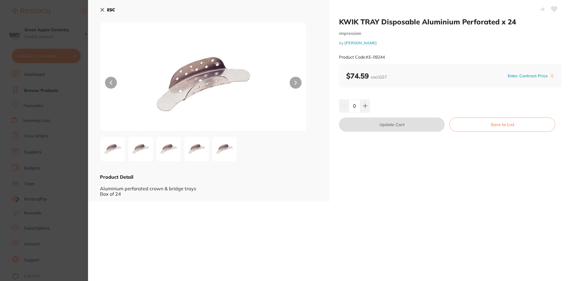
click at [104, 7] on button "ESC" at bounding box center [107, 10] width 15 height 10
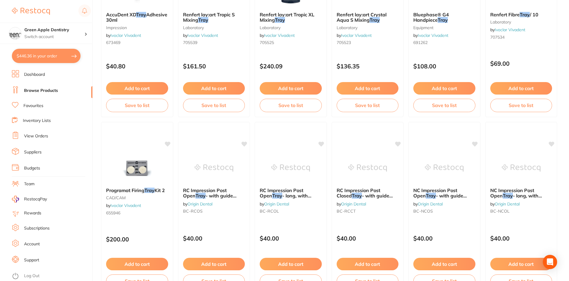
scroll to position [1410, 0]
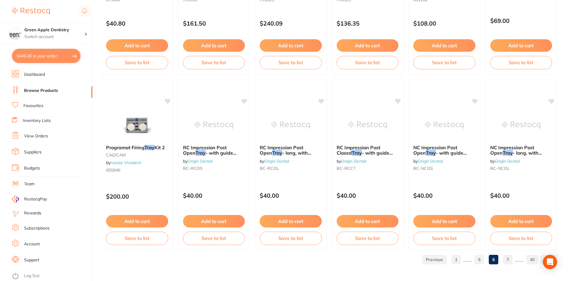
click at [510, 256] on link "7" at bounding box center [508, 260] width 10 height 12
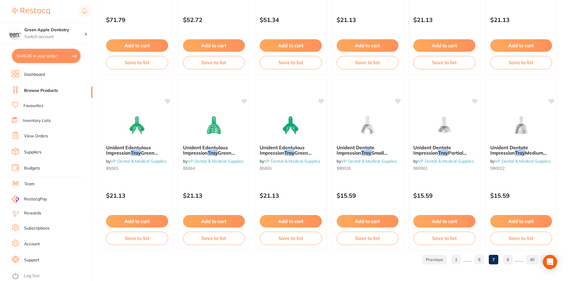
click at [507, 257] on link "8" at bounding box center [508, 260] width 10 height 12
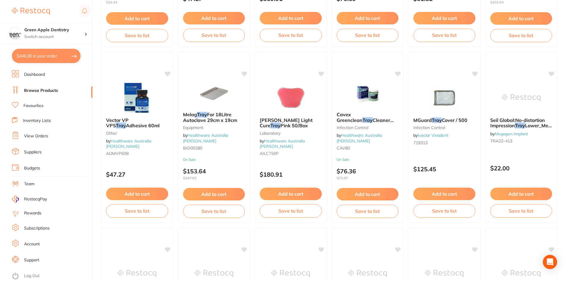
scroll to position [416, 0]
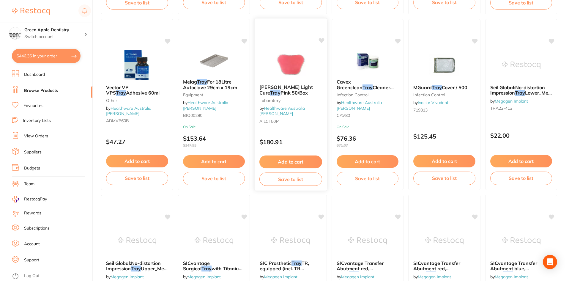
click at [310, 55] on img at bounding box center [290, 65] width 39 height 30
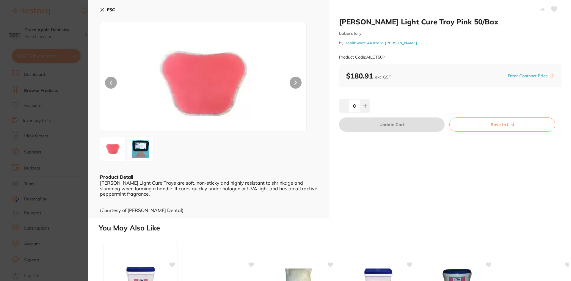
click at [114, 9] on b "ESC" at bounding box center [111, 9] width 8 height 5
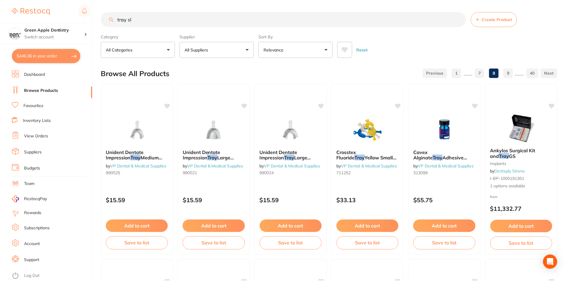
scroll to position [416, 0]
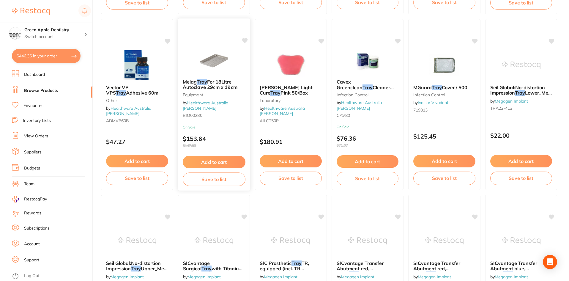
click at [212, 74] on img at bounding box center [213, 59] width 39 height 30
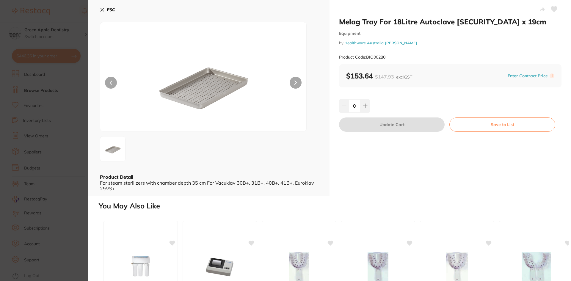
click at [105, 5] on button "ESC" at bounding box center [107, 10] width 15 height 10
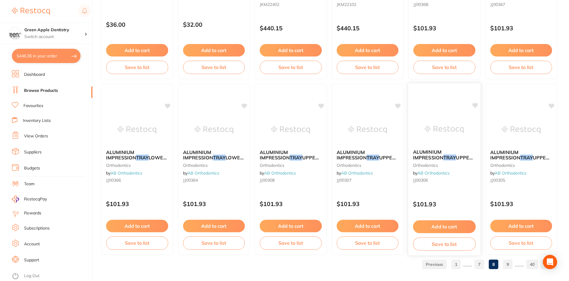
scroll to position [1410, 0]
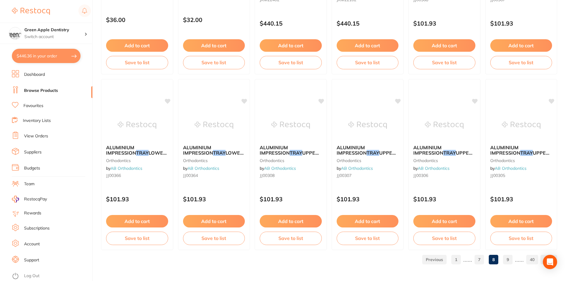
click at [508, 259] on link "9" at bounding box center [508, 260] width 10 height 12
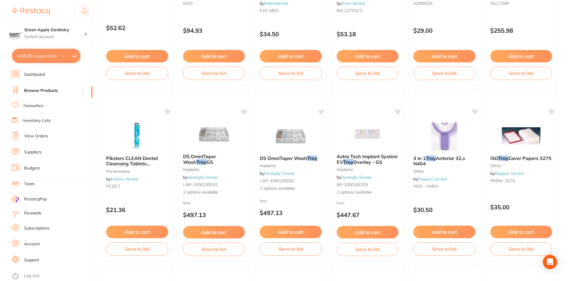
scroll to position [595, 0]
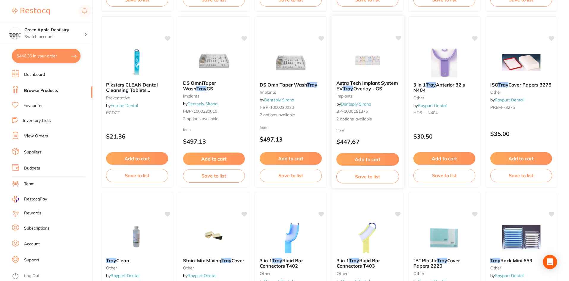
click at [377, 68] on img at bounding box center [367, 60] width 39 height 30
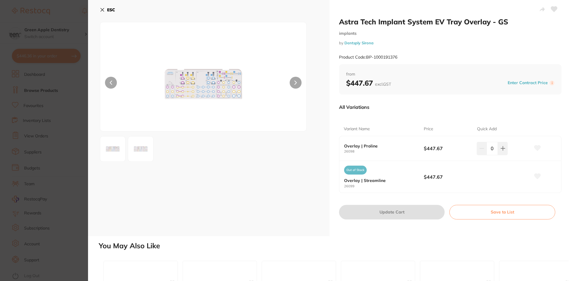
click at [106, 7] on button "ESC" at bounding box center [107, 10] width 15 height 10
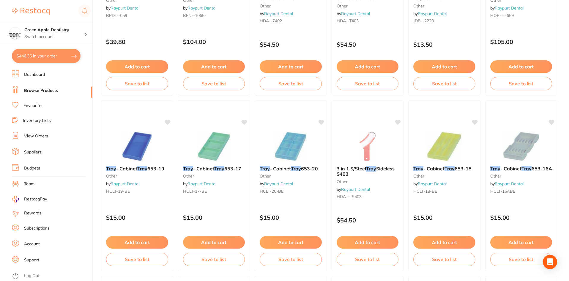
scroll to position [892, 0]
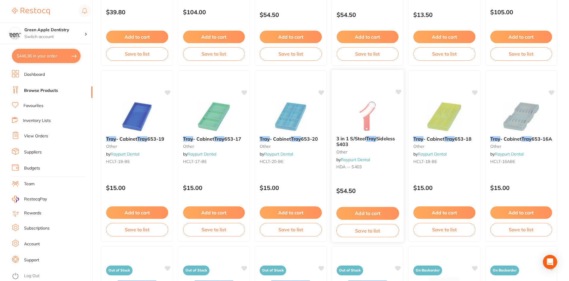
click at [355, 122] on img at bounding box center [367, 116] width 39 height 30
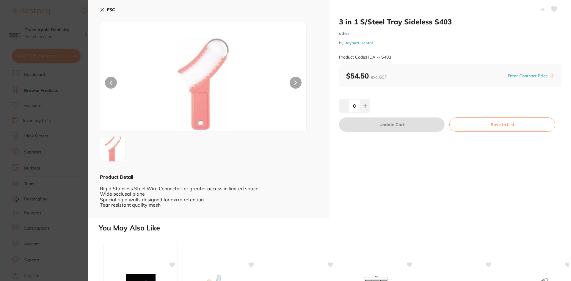
click at [107, 10] on b "ESC" at bounding box center [111, 9] width 8 height 5
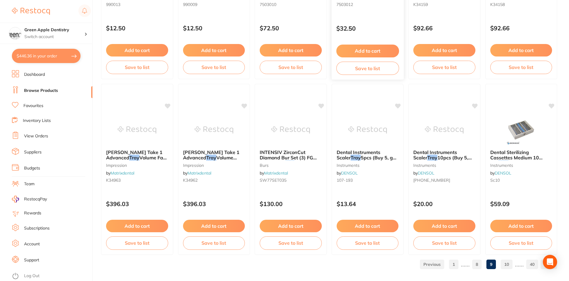
scroll to position [1410, 0]
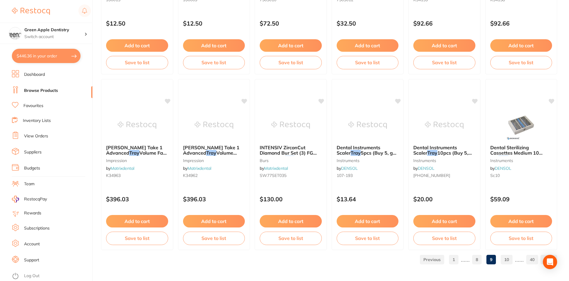
click at [509, 259] on link "10" at bounding box center [507, 260] width 12 height 12
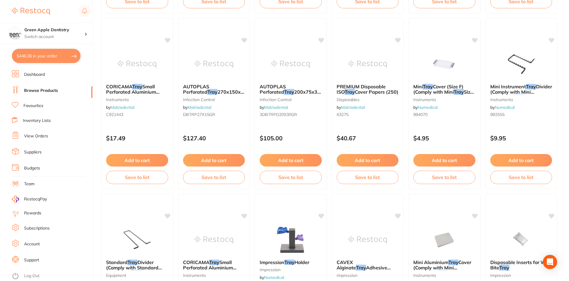
scroll to position [595, 0]
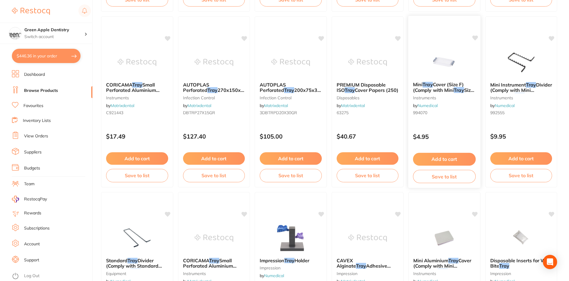
click at [429, 62] on img at bounding box center [444, 62] width 39 height 30
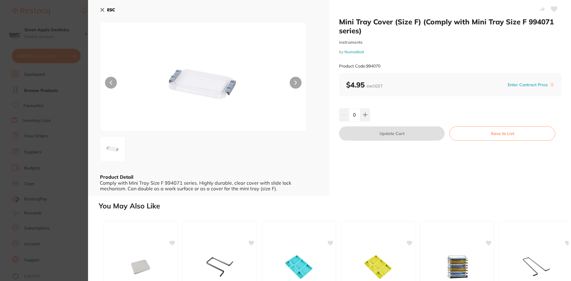
click at [108, 8] on b "ESC" at bounding box center [111, 9] width 8 height 5
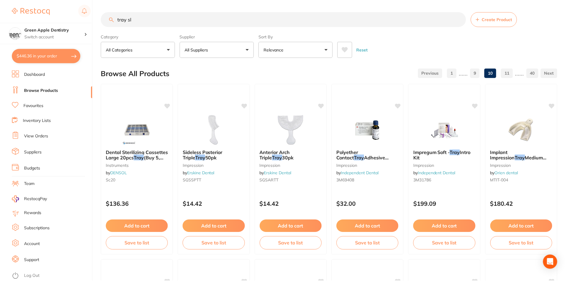
scroll to position [595, 0]
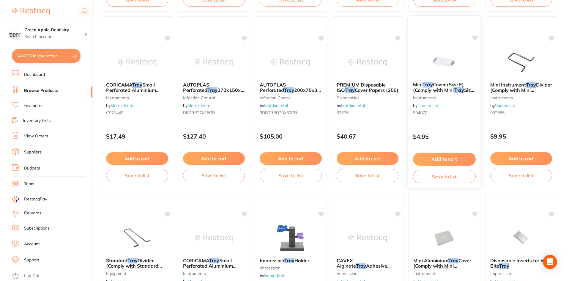
click at [431, 68] on img at bounding box center [444, 62] width 39 height 30
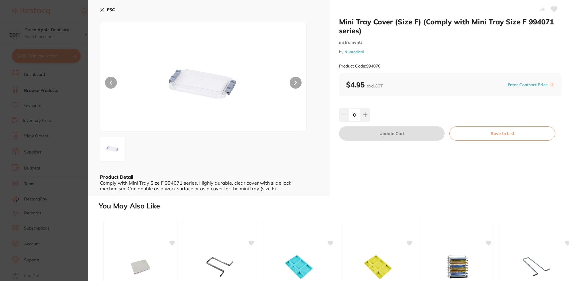
click at [112, 10] on b "ESC" at bounding box center [111, 9] width 8 height 5
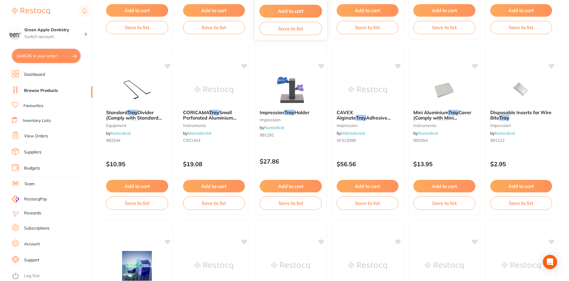
scroll to position [743, 0]
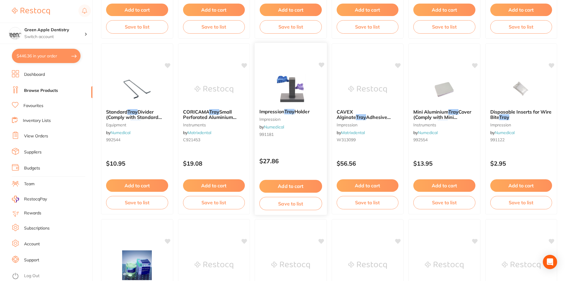
click at [309, 92] on img at bounding box center [290, 89] width 39 height 30
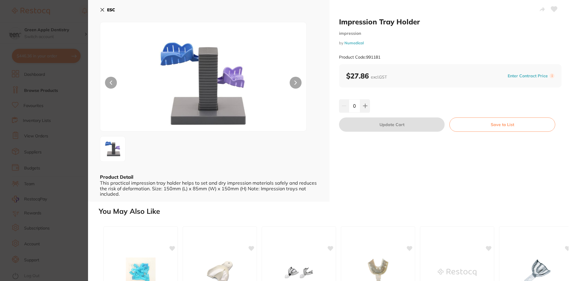
click at [103, 11] on icon at bounding box center [102, 9] width 3 height 3
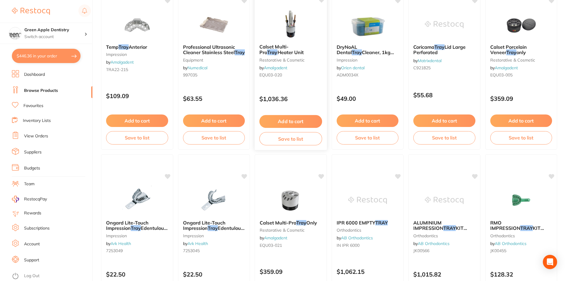
scroll to position [1130, 0]
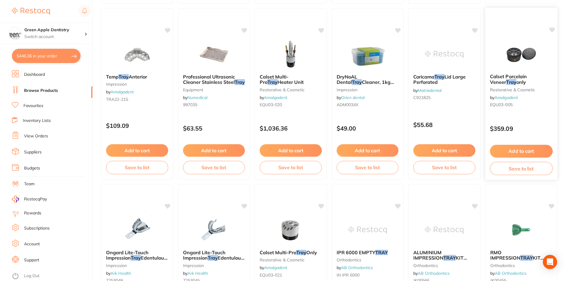
click at [505, 60] on img at bounding box center [521, 54] width 39 height 30
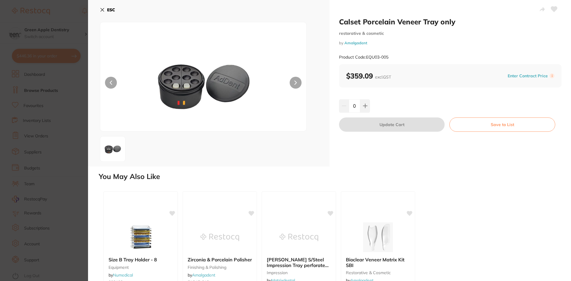
click at [114, 10] on b "ESC" at bounding box center [111, 9] width 8 height 5
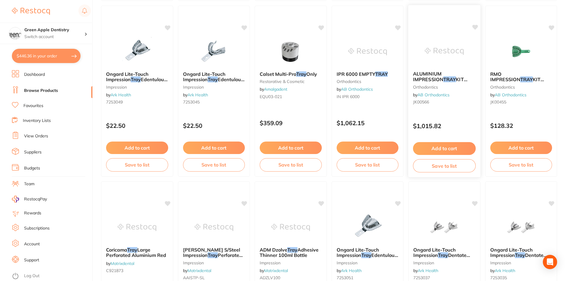
scroll to position [1410, 0]
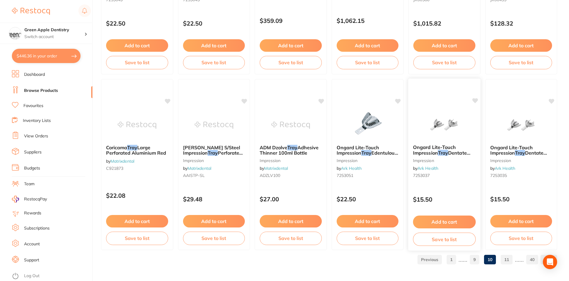
click at [464, 131] on img at bounding box center [444, 125] width 39 height 30
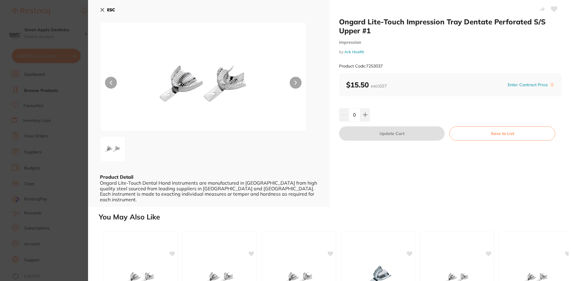
click at [113, 11] on b "ESC" at bounding box center [111, 9] width 8 height 5
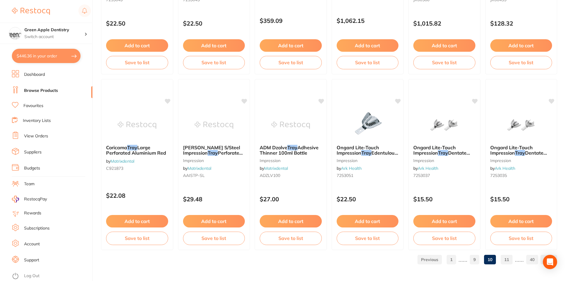
click at [506, 258] on link "11" at bounding box center [507, 260] width 12 height 12
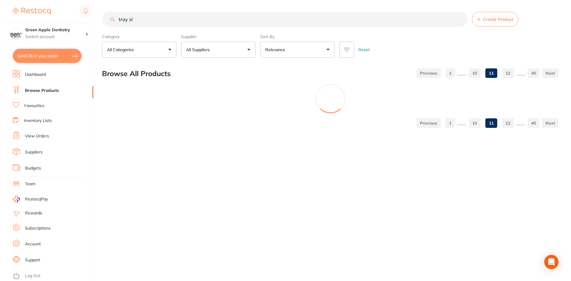
scroll to position [0, 0]
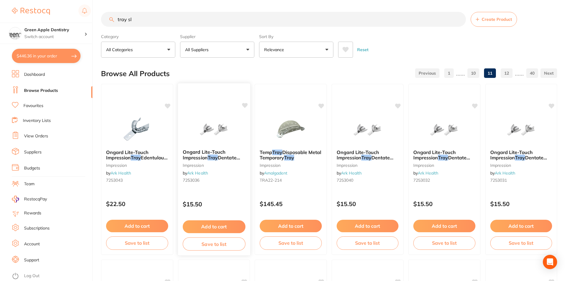
click at [233, 123] on img at bounding box center [213, 129] width 39 height 30
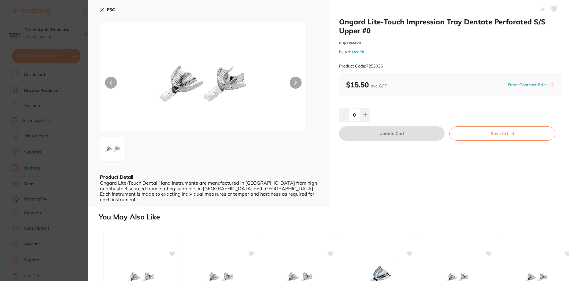
click at [104, 8] on icon at bounding box center [102, 9] width 5 height 5
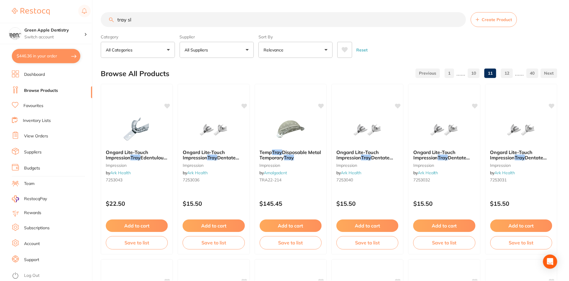
scroll to position [1410, 0]
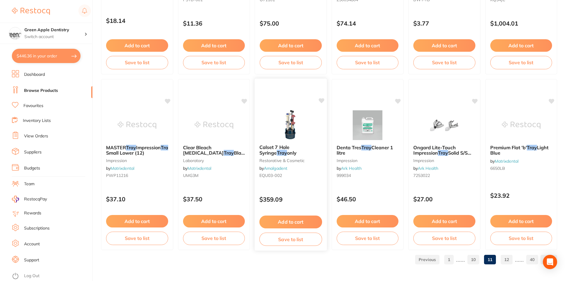
click at [280, 121] on img at bounding box center [290, 125] width 39 height 30
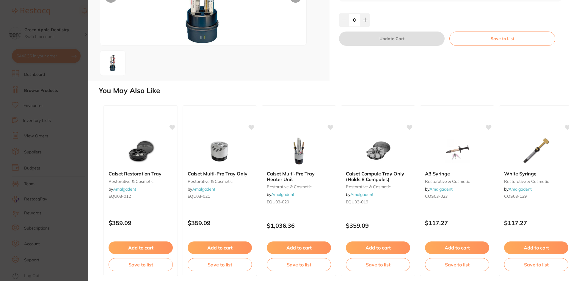
scroll to position [88, 0]
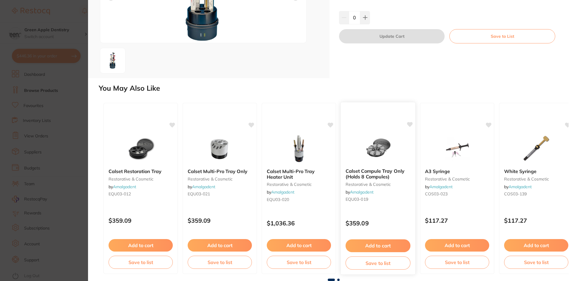
click at [403, 149] on div at bounding box center [378, 149] width 74 height 30
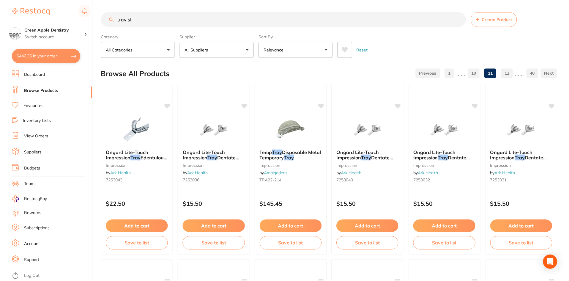
scroll to position [1410, 0]
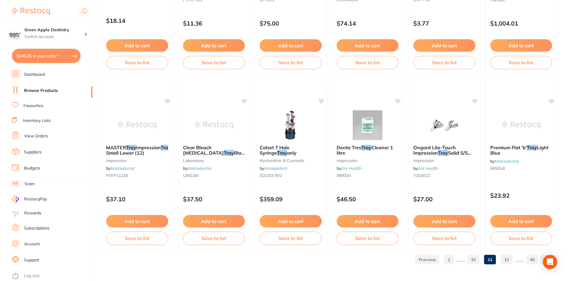
click at [508, 259] on link "12" at bounding box center [507, 260] width 12 height 12
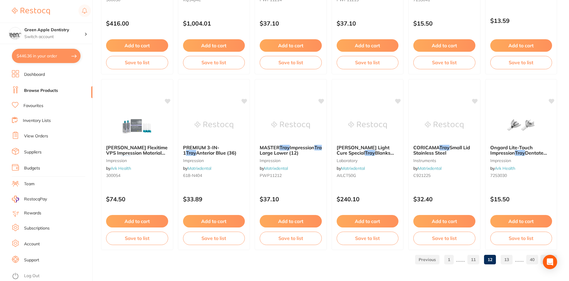
click at [513, 263] on link "13" at bounding box center [507, 260] width 12 height 12
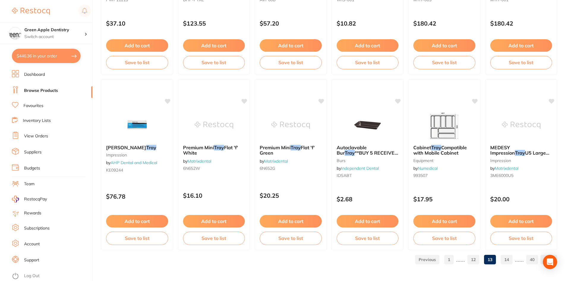
click at [509, 261] on link "14" at bounding box center [507, 260] width 12 height 12
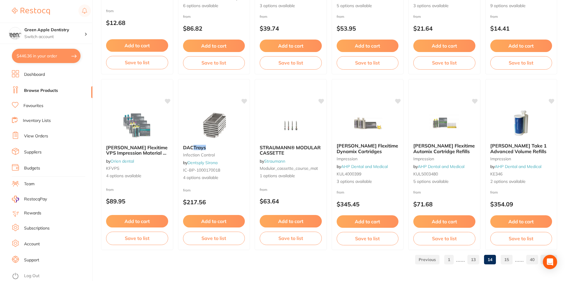
click at [512, 260] on link "15" at bounding box center [507, 260] width 12 height 12
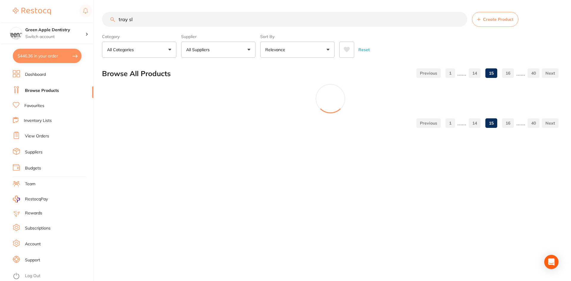
scroll to position [0, 0]
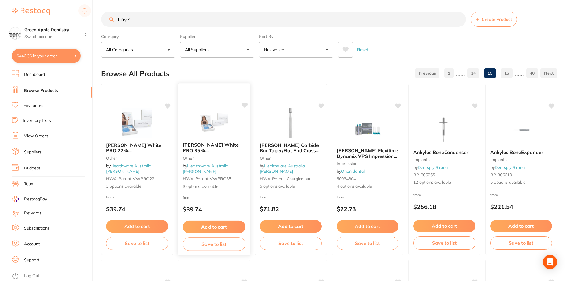
click at [201, 122] on img at bounding box center [213, 122] width 39 height 30
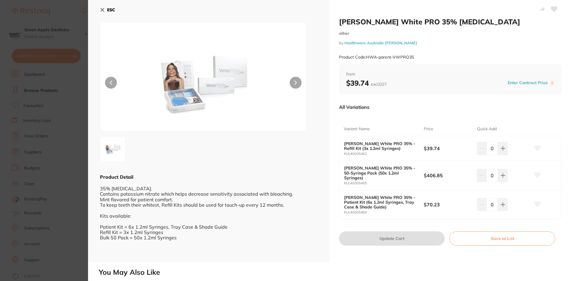
click at [107, 8] on b "ESC" at bounding box center [111, 9] width 8 height 5
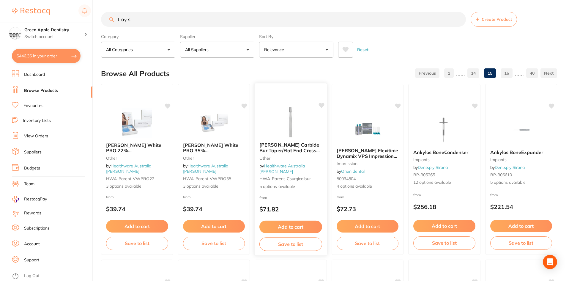
click at [291, 122] on img at bounding box center [290, 122] width 39 height 30
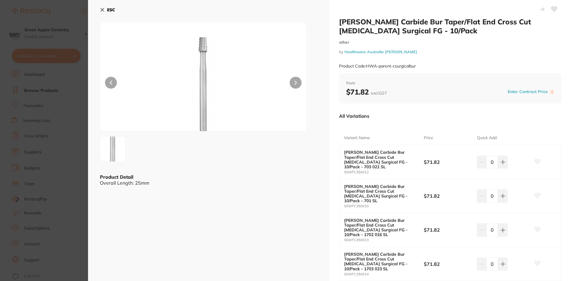
click at [110, 11] on b "ESC" at bounding box center [111, 9] width 8 height 5
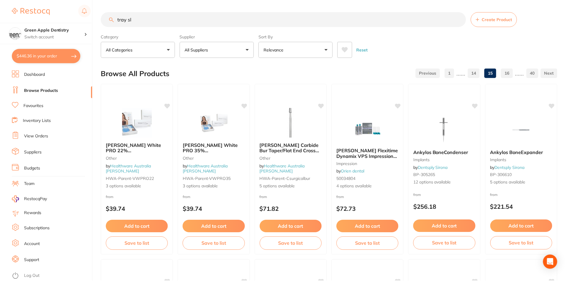
scroll to position [1410, 0]
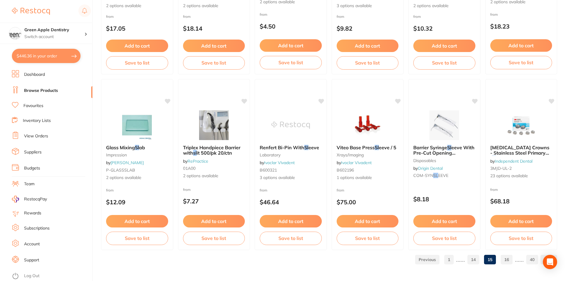
click at [508, 257] on link "16" at bounding box center [507, 260] width 12 height 12
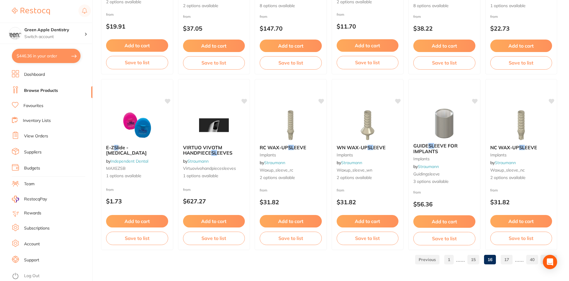
click at [504, 259] on link "17" at bounding box center [507, 260] width 12 height 12
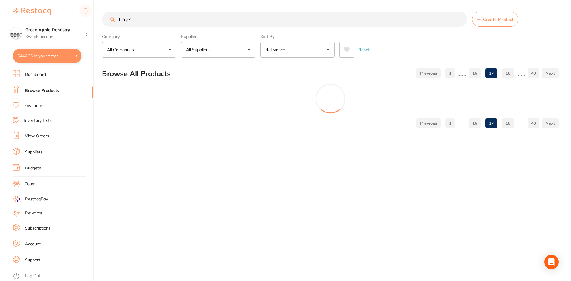
scroll to position [0, 0]
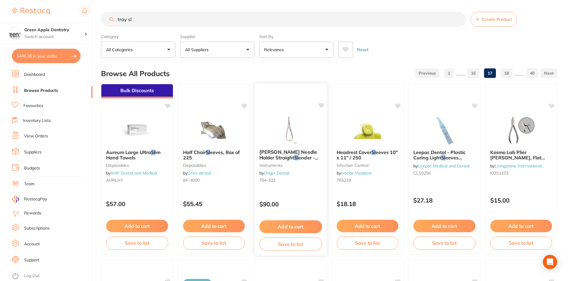
click at [298, 103] on div "[PERSON_NAME] Needle Holder Straight [PERSON_NAME] - Curved Gold Handle 14cm in…" at bounding box center [291, 169] width 73 height 173
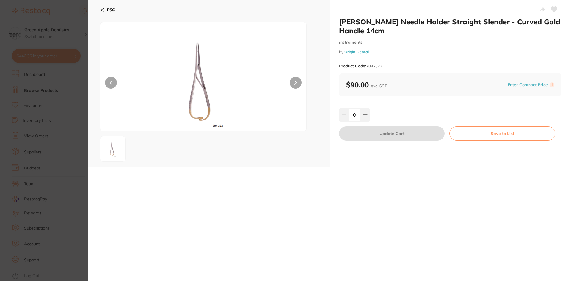
click at [113, 9] on b "ESC" at bounding box center [111, 9] width 8 height 5
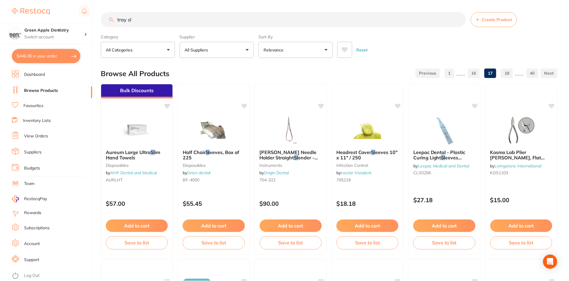
scroll to position [1410, 0]
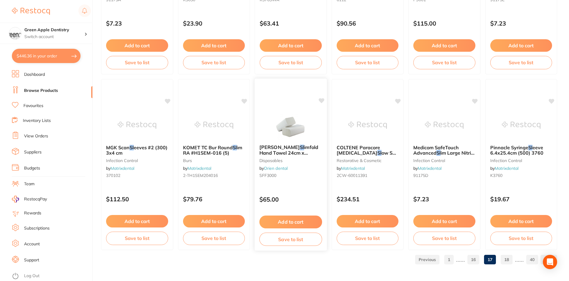
click at [288, 121] on img at bounding box center [290, 125] width 39 height 30
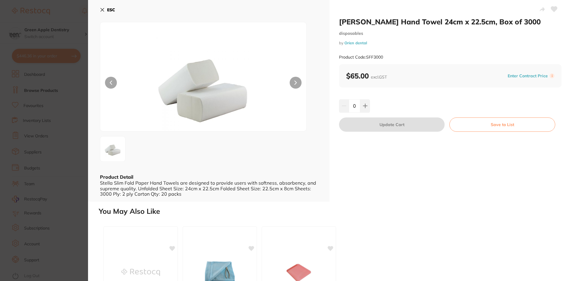
click at [103, 8] on icon at bounding box center [102, 9] width 5 height 5
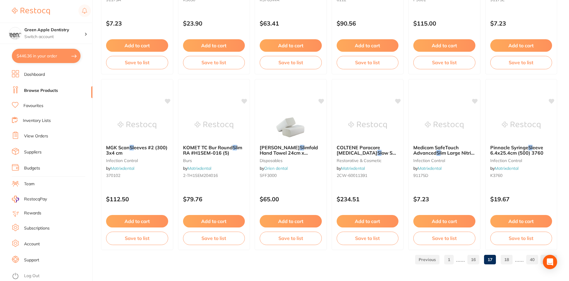
click at [503, 256] on link "18" at bounding box center [507, 260] width 12 height 12
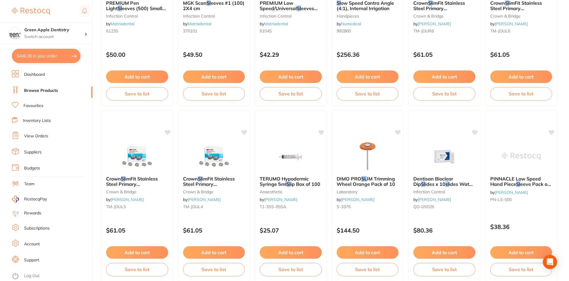
scroll to position [505, 0]
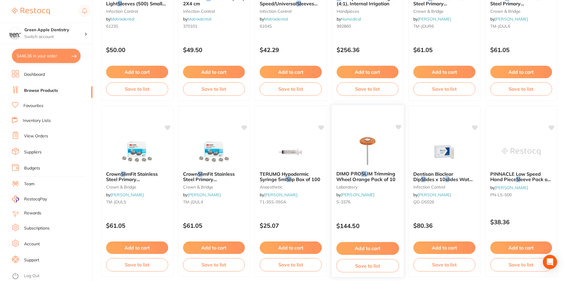
click at [355, 118] on div at bounding box center [368, 112] width 72 height 15
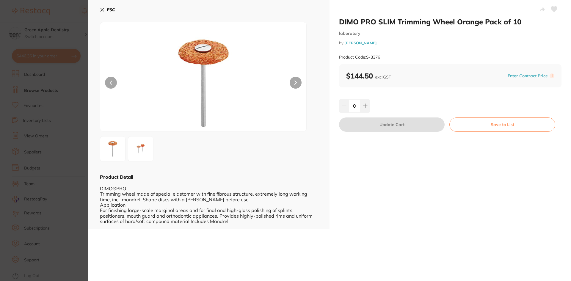
click at [110, 9] on b "ESC" at bounding box center [111, 9] width 8 height 5
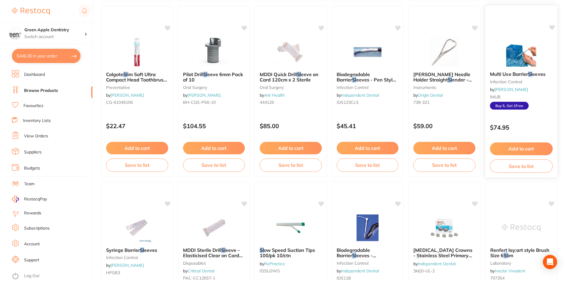
scroll to position [1308, 0]
click at [514, 67] on div "Multi Use Barrier Sl eeves infection control by [PERSON_NAME] IMUB Buy 5, Get 1…" at bounding box center [521, 90] width 72 height 48
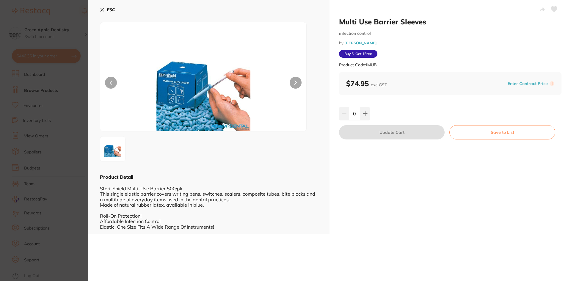
click at [231, 98] on img at bounding box center [204, 84] width 124 height 94
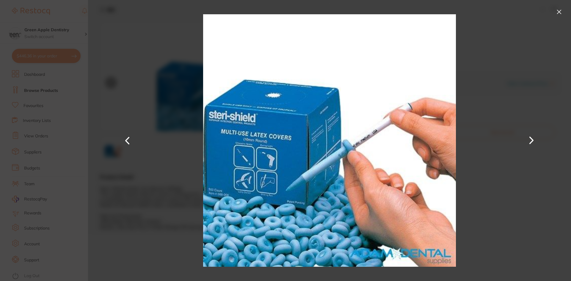
click at [559, 11] on button at bounding box center [559, 12] width 10 height 10
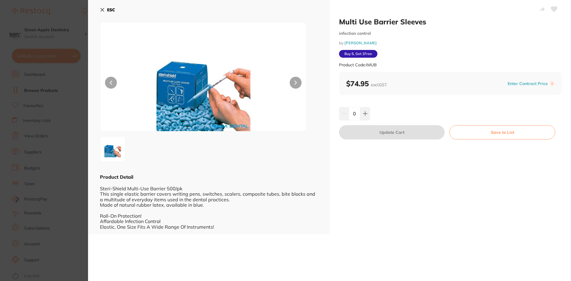
click at [108, 10] on b "ESC" at bounding box center [111, 9] width 8 height 5
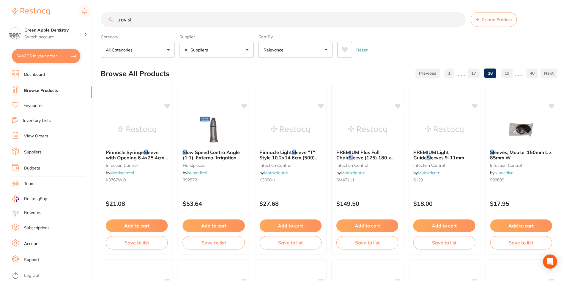
scroll to position [1308, 0]
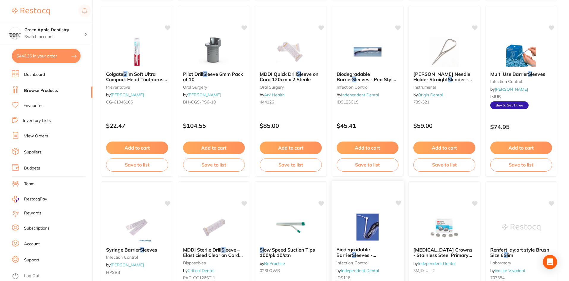
click at [374, 233] on img at bounding box center [367, 227] width 39 height 30
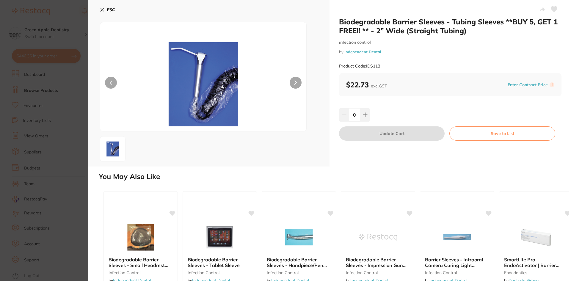
click at [109, 6] on button "ESC" at bounding box center [107, 10] width 15 height 10
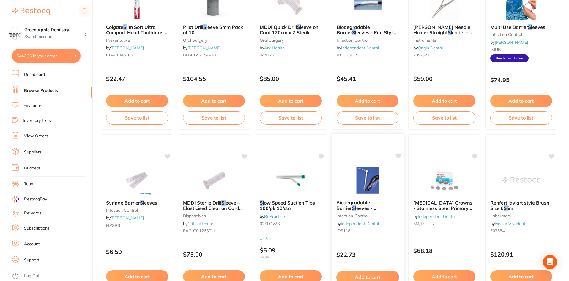
scroll to position [1410, 0]
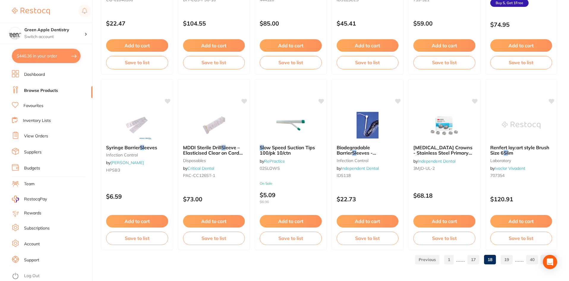
click at [506, 256] on link "19" at bounding box center [507, 260] width 12 height 12
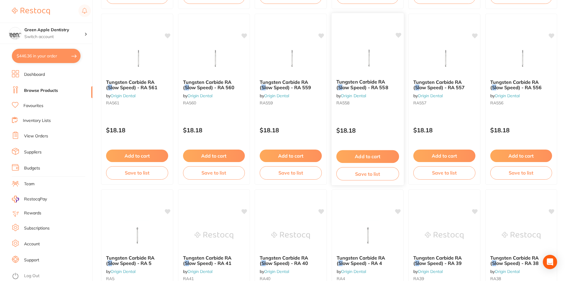
scroll to position [892, 0]
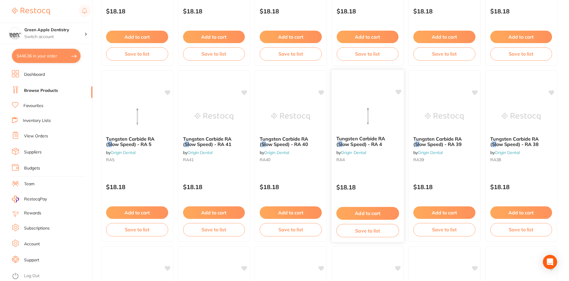
click at [359, 123] on img at bounding box center [367, 116] width 39 height 30
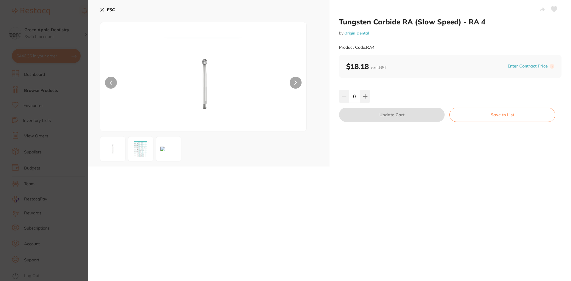
click at [112, 5] on button "ESC" at bounding box center [107, 10] width 15 height 10
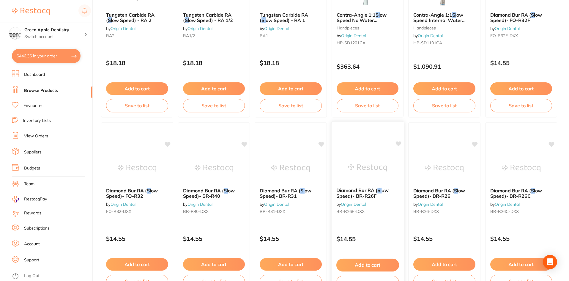
scroll to position [1410, 0]
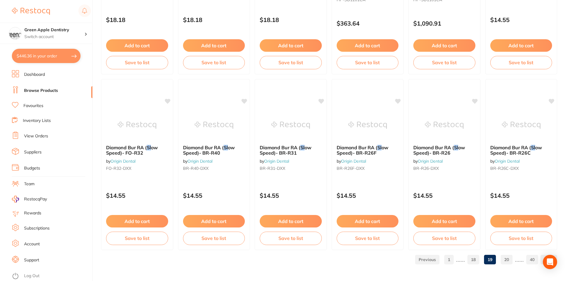
click at [510, 261] on link "20" at bounding box center [507, 260] width 12 height 12
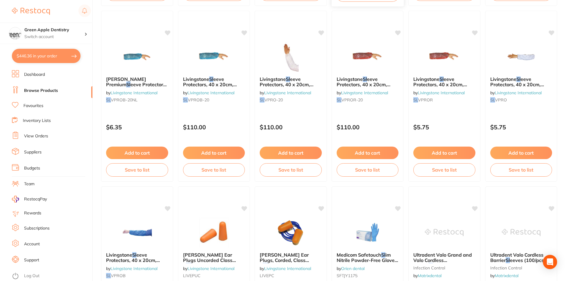
scroll to position [951, 0]
click at [225, 66] on img at bounding box center [213, 57] width 39 height 30
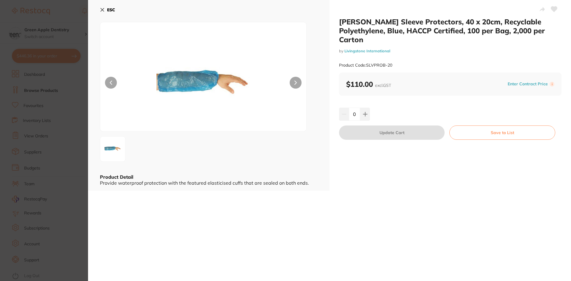
click at [106, 10] on button "ESC" at bounding box center [107, 10] width 15 height 10
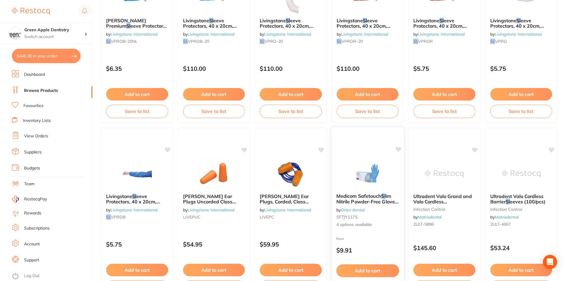
scroll to position [1011, 0]
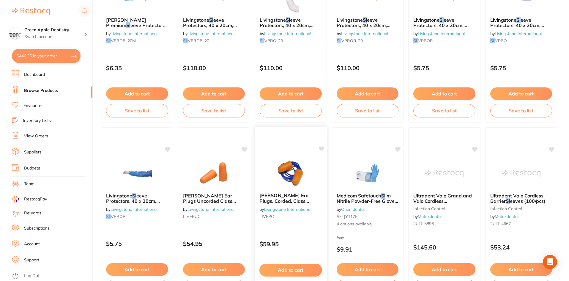
click at [313, 164] on div at bounding box center [291, 173] width 72 height 30
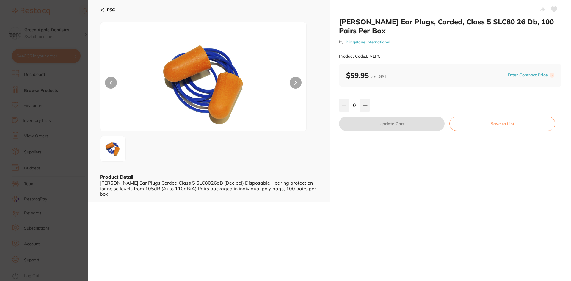
click at [108, 10] on b "ESC" at bounding box center [111, 9] width 8 height 5
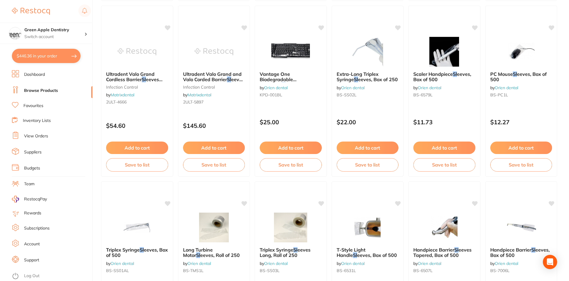
scroll to position [1410, 0]
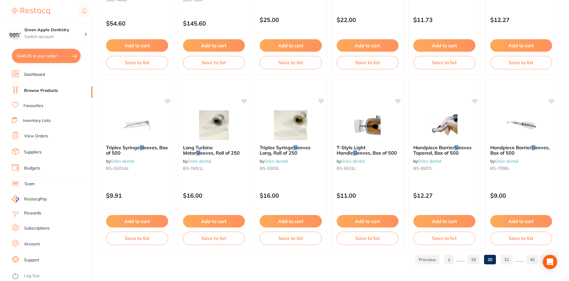
click at [504, 258] on link "21" at bounding box center [507, 260] width 12 height 12
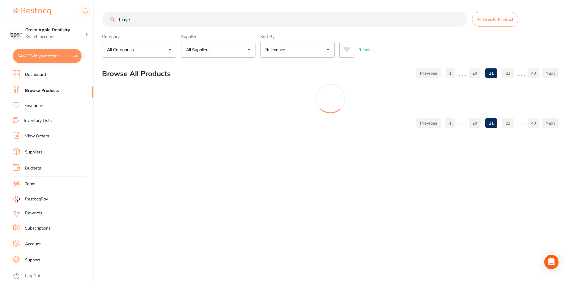
scroll to position [0, 0]
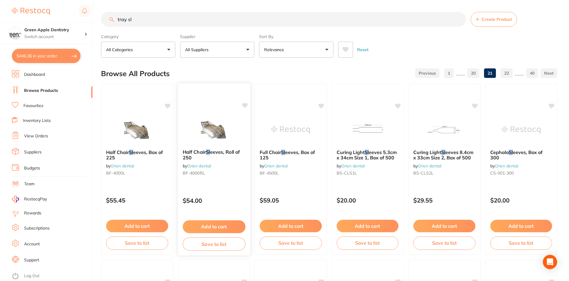
click at [227, 121] on img at bounding box center [213, 129] width 39 height 30
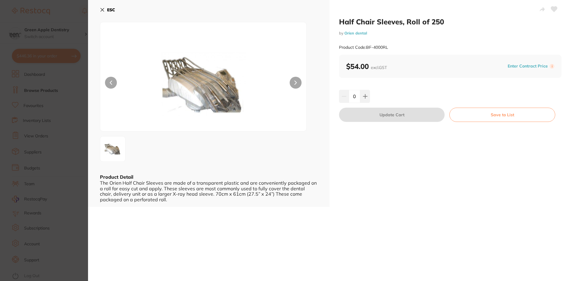
click at [110, 10] on b "ESC" at bounding box center [111, 9] width 8 height 5
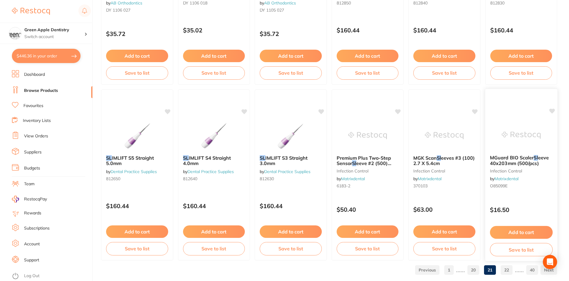
scroll to position [1410, 0]
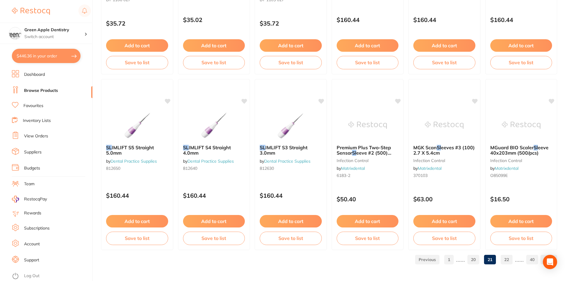
click at [510, 262] on link "22" at bounding box center [507, 260] width 12 height 12
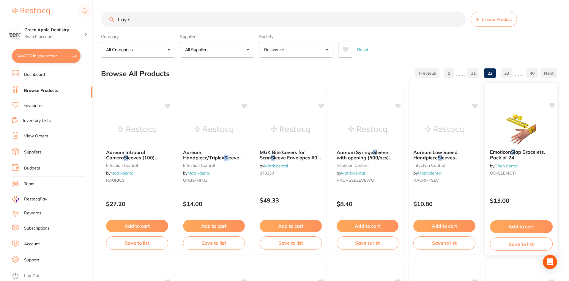
click at [515, 140] on img at bounding box center [521, 129] width 39 height 30
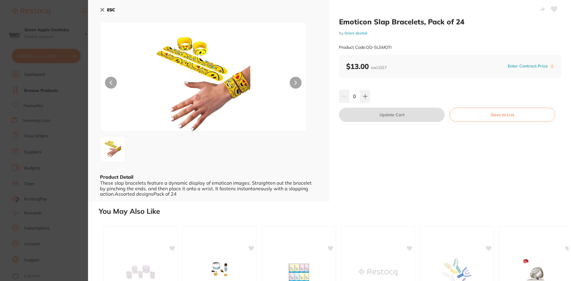
click at [109, 12] on b "ESC" at bounding box center [111, 9] width 8 height 5
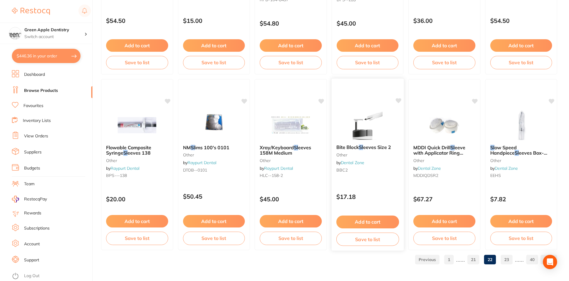
click at [391, 125] on div at bounding box center [368, 125] width 72 height 30
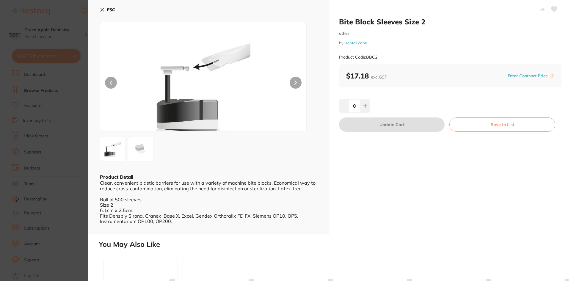
click at [114, 11] on b "ESC" at bounding box center [111, 9] width 8 height 5
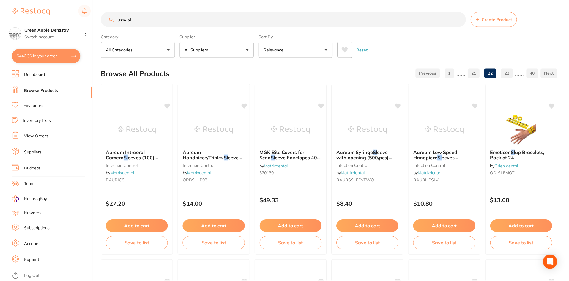
scroll to position [1410, 0]
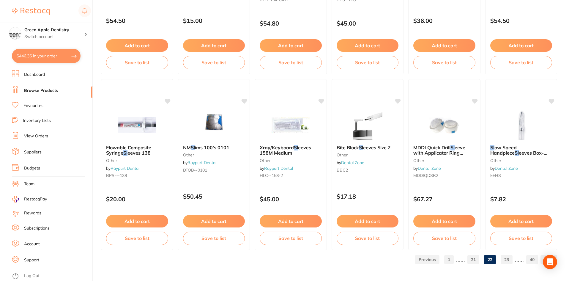
click at [510, 256] on link "23" at bounding box center [507, 260] width 12 height 12
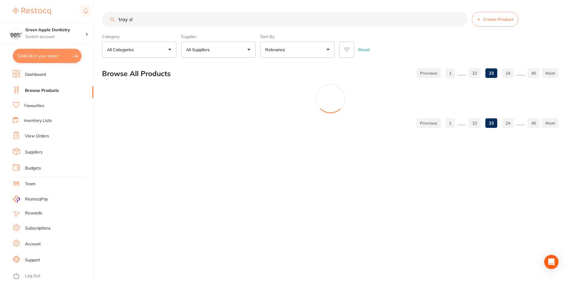
scroll to position [0, 0]
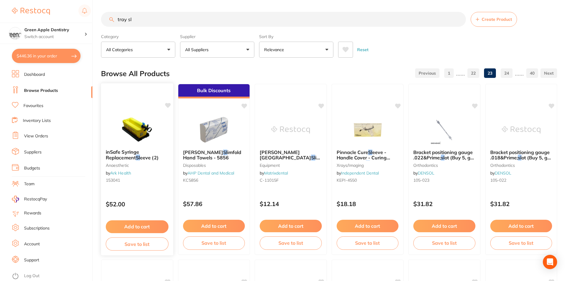
click at [159, 117] on div at bounding box center [137, 129] width 72 height 30
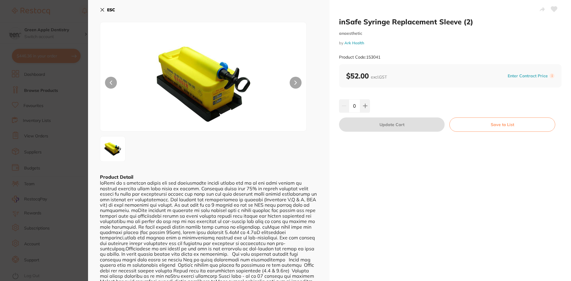
click at [112, 12] on b "ESC" at bounding box center [111, 9] width 8 height 5
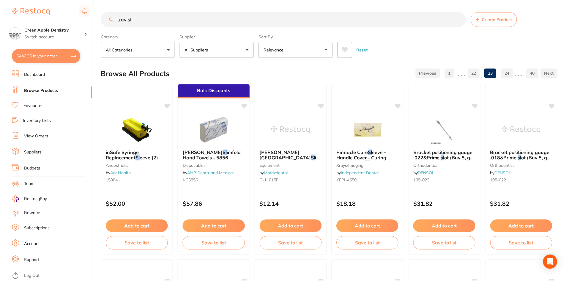
scroll to position [1410, 0]
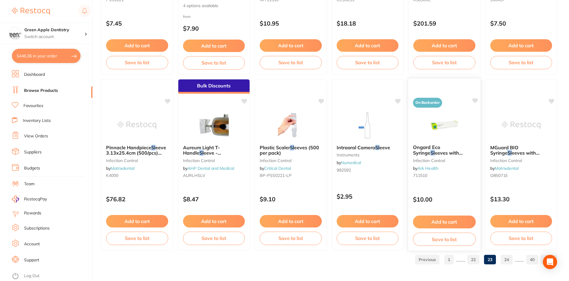
click at [444, 136] on img at bounding box center [444, 125] width 39 height 30
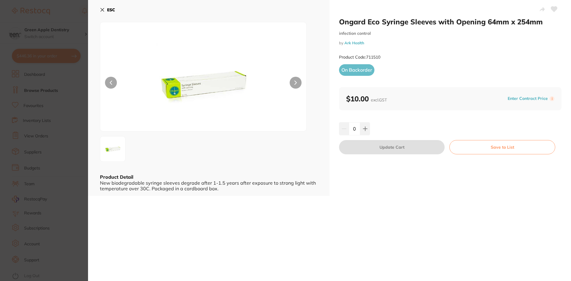
click at [110, 16] on div "ESC" at bounding box center [209, 13] width 218 height 17
click at [110, 12] on b "ESC" at bounding box center [111, 9] width 8 height 5
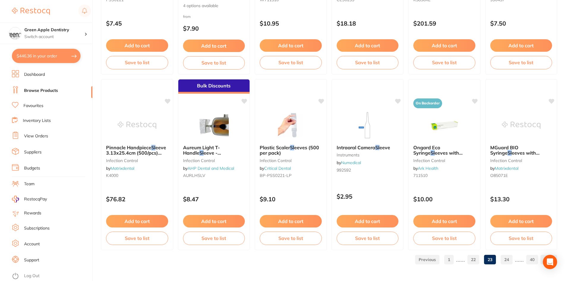
click at [508, 260] on link "24" at bounding box center [507, 260] width 12 height 12
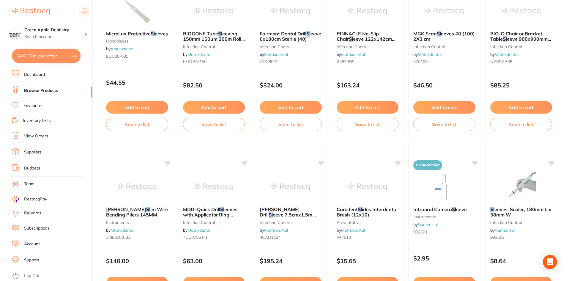
scroll to position [327, 0]
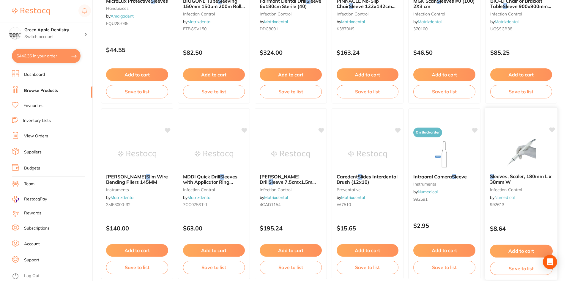
click at [507, 147] on img at bounding box center [521, 154] width 39 height 30
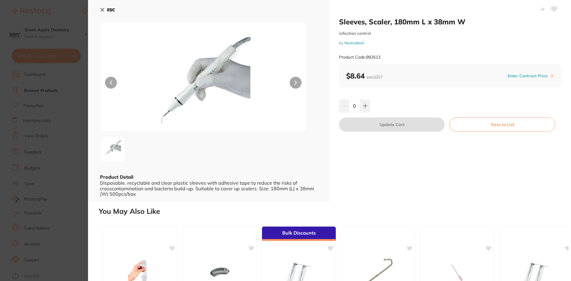
click at [108, 10] on b "ESC" at bounding box center [111, 9] width 8 height 5
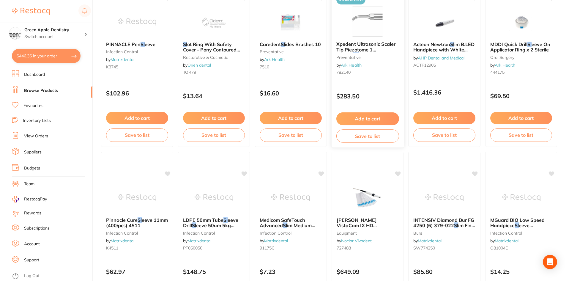
scroll to position [1410, 0]
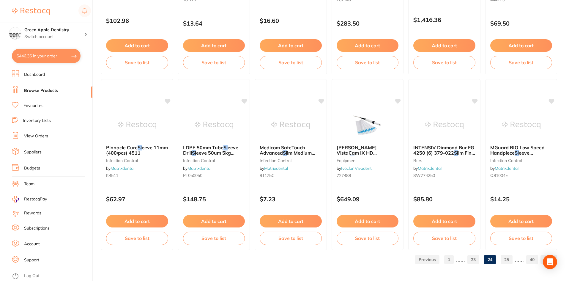
click at [509, 257] on link "25" at bounding box center [507, 260] width 12 height 12
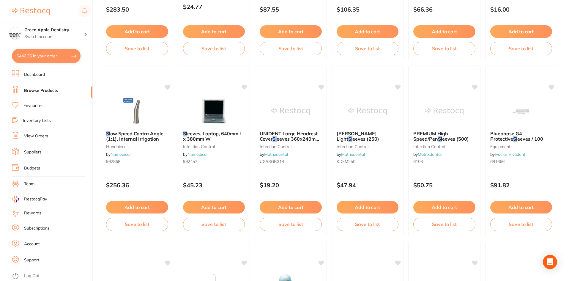
scroll to position [1278, 0]
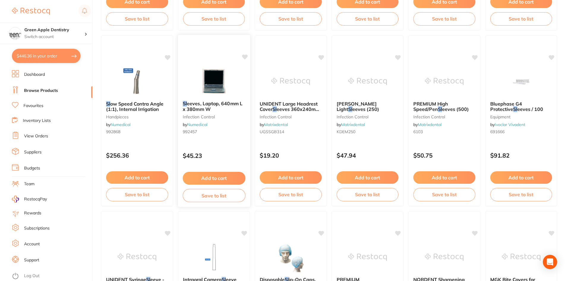
click at [214, 105] on span "eeves, Laptop, 640mm L x 380mm W" at bounding box center [213, 106] width 60 height 12
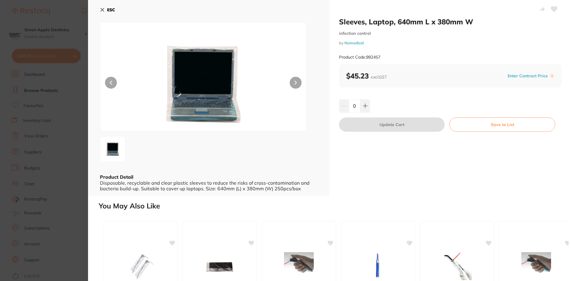
click at [107, 12] on b "ESC" at bounding box center [111, 9] width 8 height 5
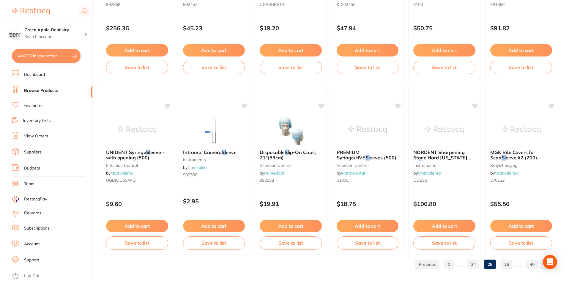
scroll to position [1410, 0]
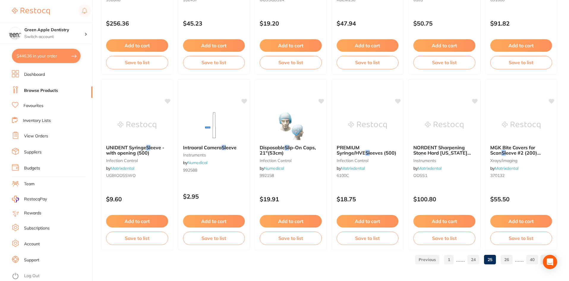
click at [507, 254] on link "26" at bounding box center [507, 260] width 12 height 12
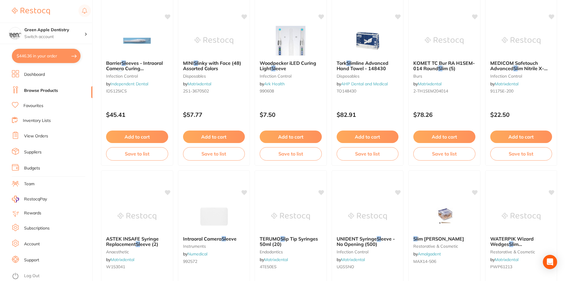
scroll to position [268, 0]
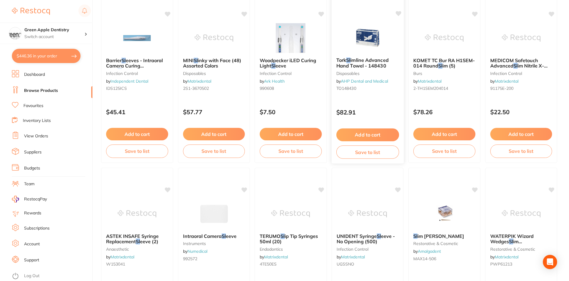
click at [352, 45] on img at bounding box center [367, 38] width 39 height 30
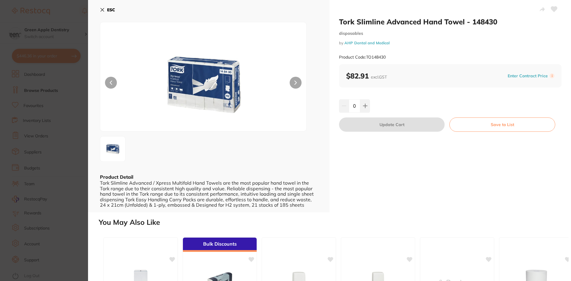
click at [106, 8] on button "ESC" at bounding box center [107, 10] width 15 height 10
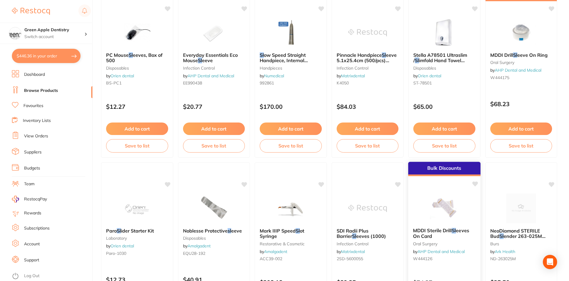
scroll to position [773, 0]
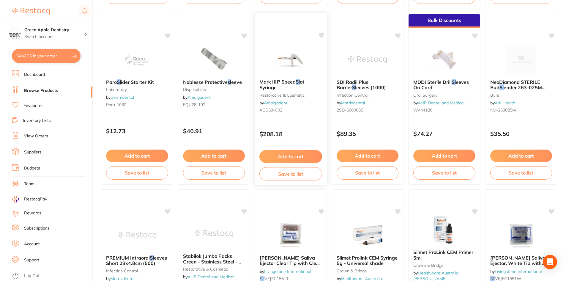
click at [293, 62] on img at bounding box center [290, 59] width 39 height 30
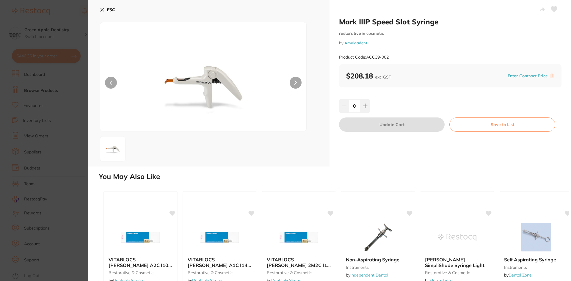
click at [111, 6] on button "ESC" at bounding box center [107, 10] width 15 height 10
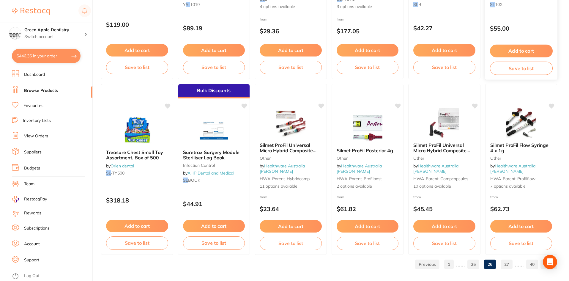
scroll to position [1410, 0]
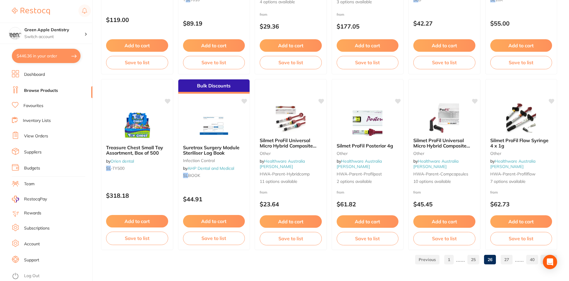
click at [505, 257] on link "27" at bounding box center [507, 260] width 12 height 12
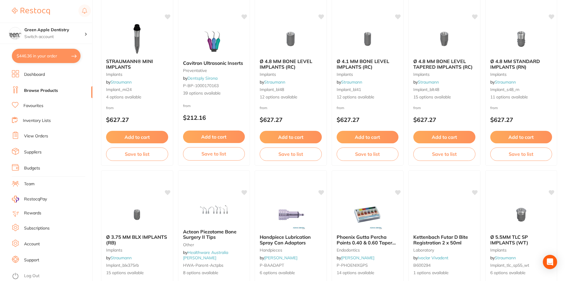
scroll to position [0, 0]
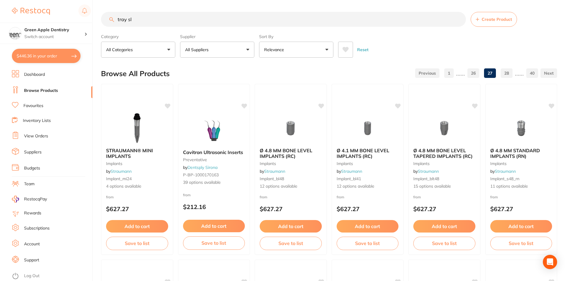
click at [310, 17] on input "tray sl" at bounding box center [283, 19] width 365 height 15
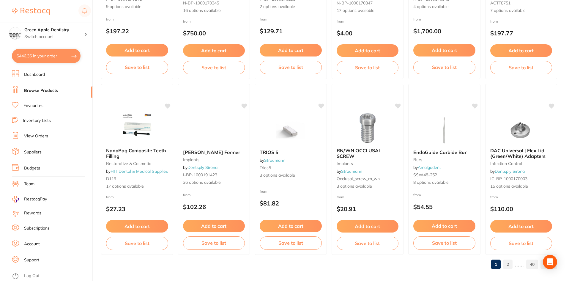
scroll to position [1410, 0]
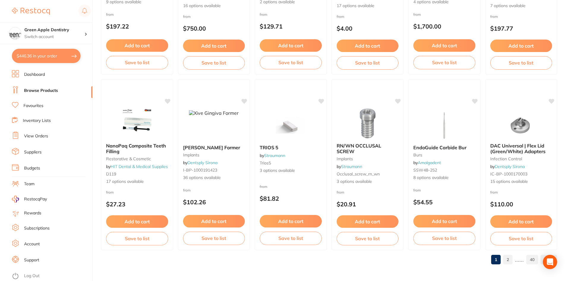
click at [513, 262] on link "2" at bounding box center [508, 260] width 10 height 12
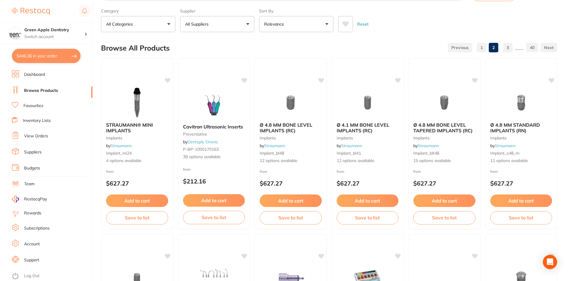
scroll to position [0, 0]
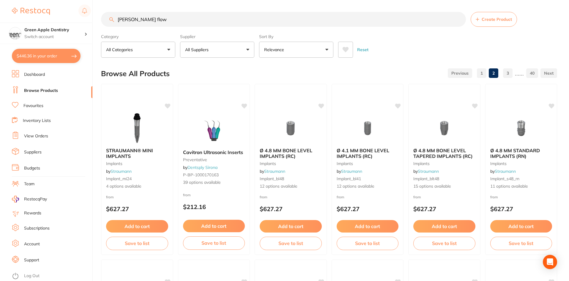
click at [223, 20] on input "[PERSON_NAME] flow" at bounding box center [283, 19] width 365 height 15
type input "[PERSON_NAME]"
click at [272, 20] on input "[PERSON_NAME]" at bounding box center [283, 19] width 365 height 15
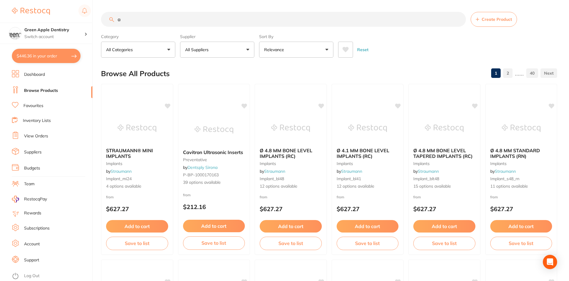
type input "a2"
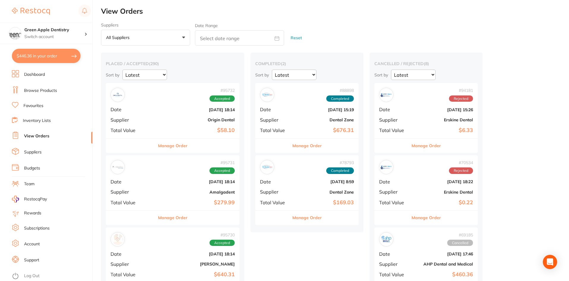
click at [45, 89] on link "Browse Products" at bounding box center [40, 91] width 33 height 6
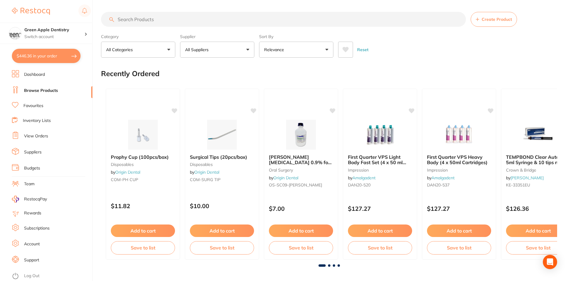
click at [281, 15] on input "search" at bounding box center [283, 19] width 365 height 15
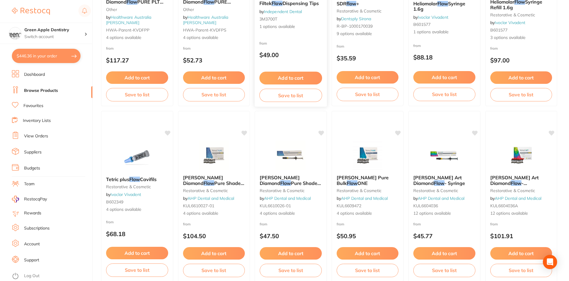
scroll to position [327, 0]
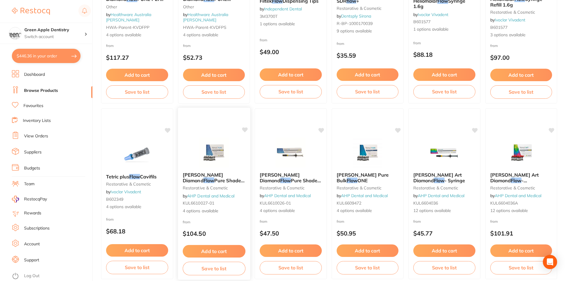
type input "[PERSON_NAME] flow"
click at [205, 150] on img at bounding box center [213, 152] width 39 height 30
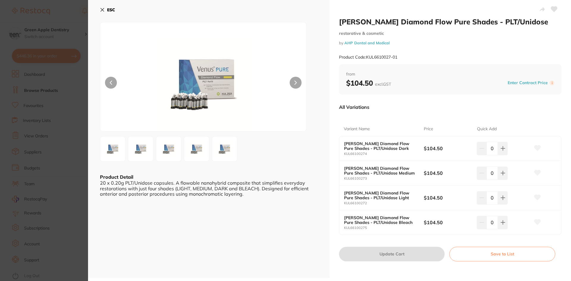
click at [111, 9] on b "ESC" at bounding box center [111, 9] width 8 height 5
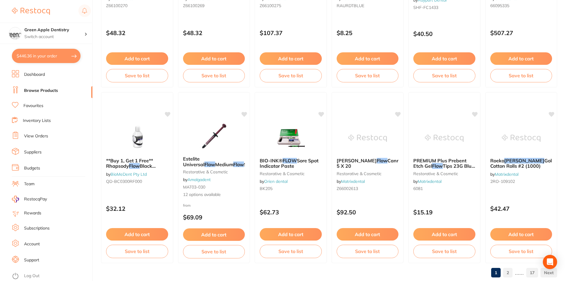
scroll to position [1410, 0]
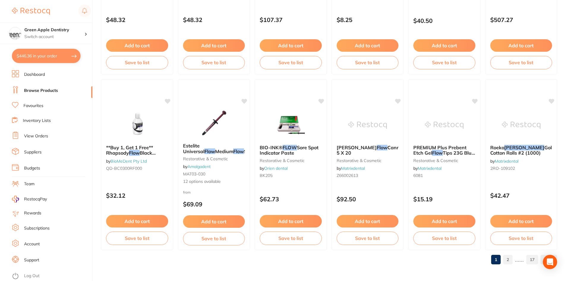
click at [509, 260] on link "2" at bounding box center [508, 260] width 10 height 12
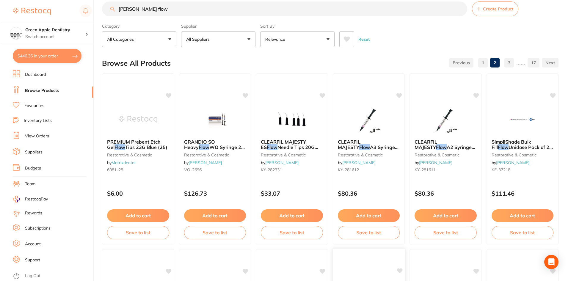
scroll to position [0, 0]
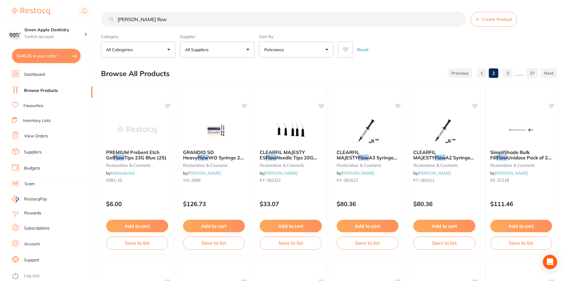
click at [483, 76] on link "1" at bounding box center [482, 73] width 10 height 12
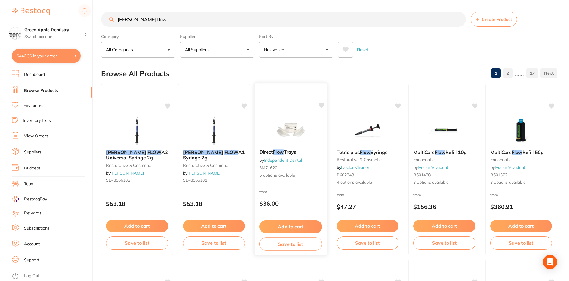
click at [292, 121] on img at bounding box center [290, 129] width 39 height 30
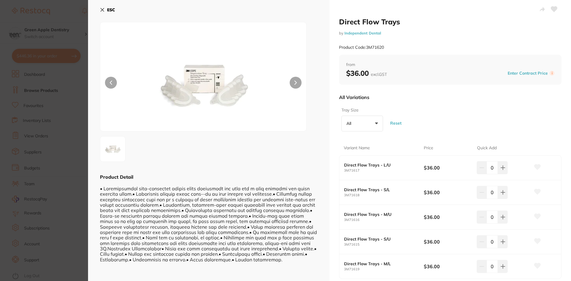
click at [109, 8] on b "ESC" at bounding box center [111, 9] width 8 height 5
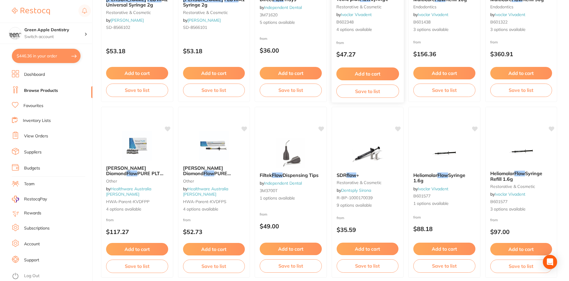
scroll to position [179, 0]
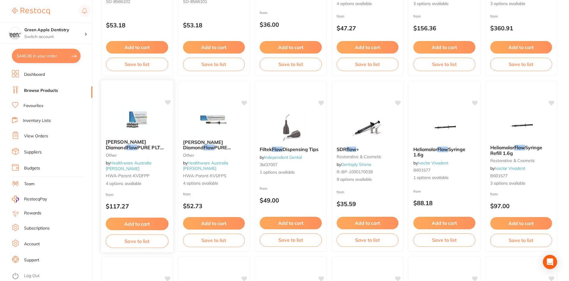
click at [150, 119] on img at bounding box center [137, 119] width 39 height 30
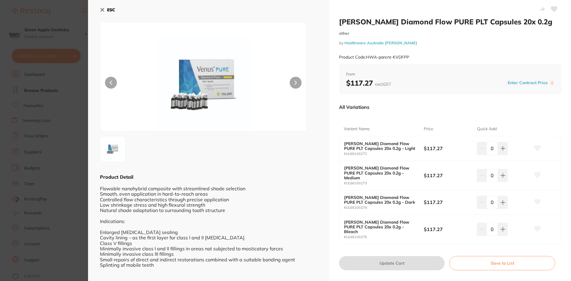
click at [108, 10] on b "ESC" at bounding box center [111, 9] width 8 height 5
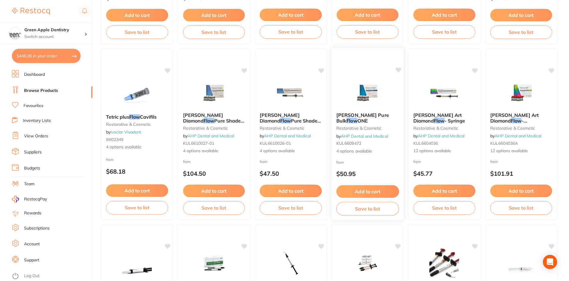
scroll to position [506, 0]
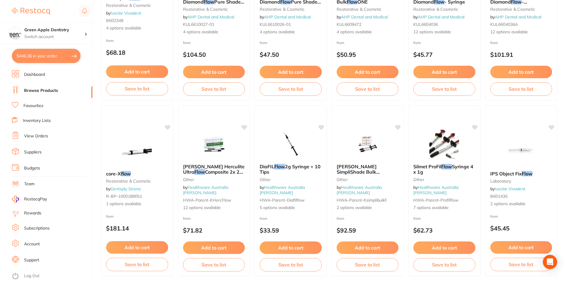
click at [27, 58] on button "$446.36 in your order" at bounding box center [46, 56] width 69 height 14
checkbox input "true"
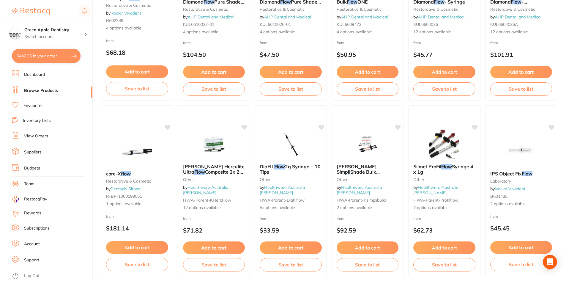
checkbox input "true"
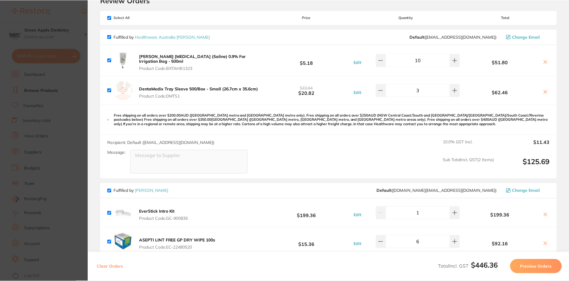
scroll to position [0, 0]
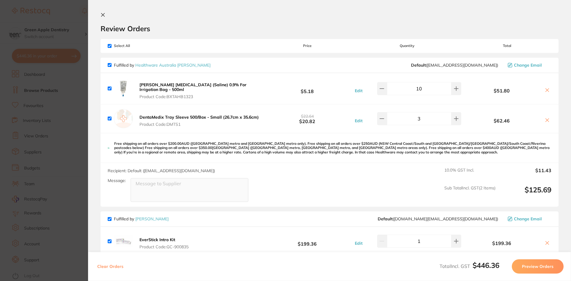
click at [100, 12] on section "Review Orders Your orders are being processed and we will notify you once we ha…" at bounding box center [329, 140] width 483 height 281
click at [101, 16] on icon at bounding box center [102, 14] width 5 height 5
